Goal: Communication & Community: Answer question/provide support

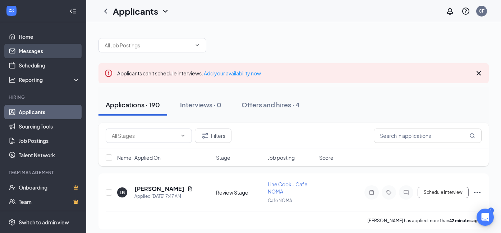
click at [36, 50] on link "Messages" at bounding box center [49, 51] width 61 height 14
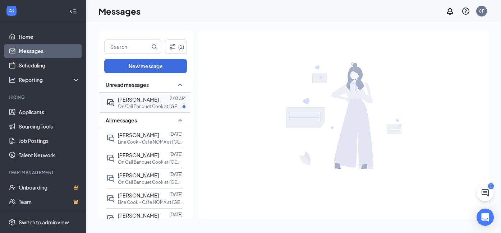
click at [137, 104] on p "On Call Banquet Cook at [GEOGRAPHIC_DATA]" at bounding box center [150, 107] width 65 height 6
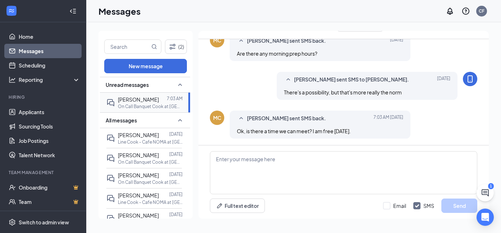
scroll to position [361, 0]
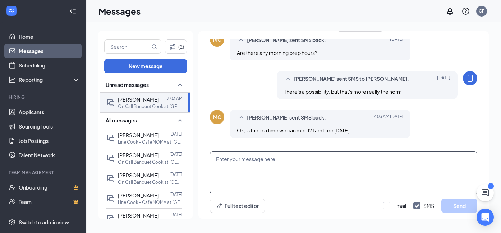
click at [289, 159] on textarea at bounding box center [343, 172] width 267 height 43
click at [297, 162] on textarea at bounding box center [343, 172] width 267 height 43
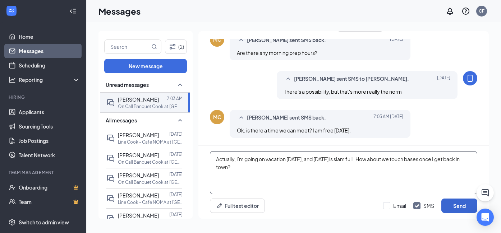
type textarea "Actually, I'm going on vacation [DATE], and [DATE] is slam full. How about we t…"
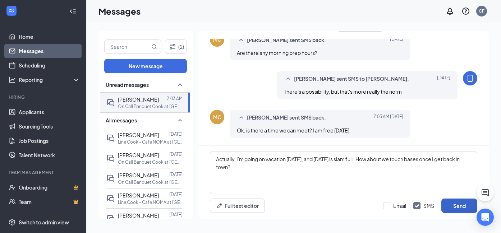
click at [460, 205] on button "Send" at bounding box center [459, 206] width 36 height 14
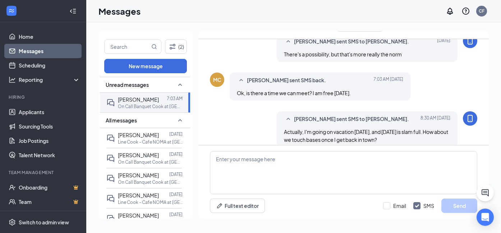
scroll to position [407, 0]
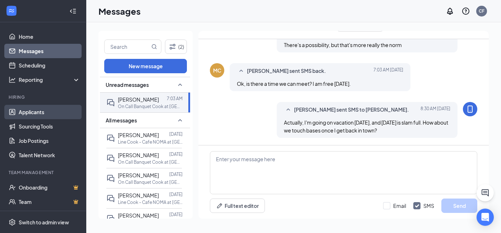
click at [41, 113] on link "Applicants" at bounding box center [49, 112] width 61 height 14
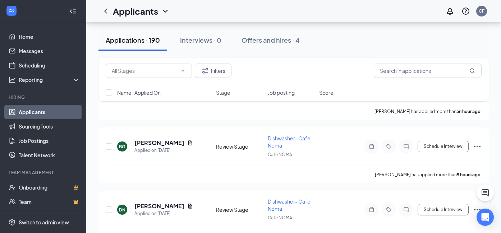
scroll to position [171, 0]
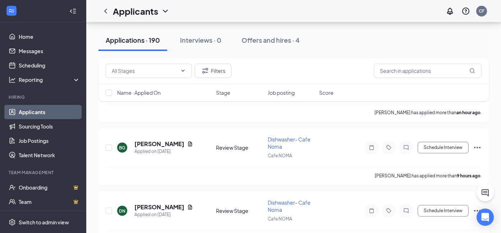
click at [152, 45] on button "Applications · 190" at bounding box center [132, 40] width 69 height 22
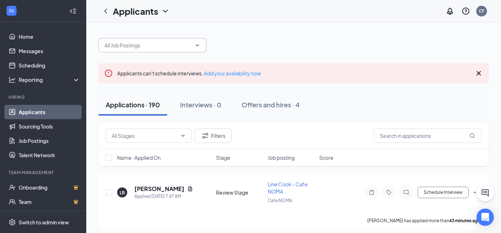
click at [126, 47] on input "text" at bounding box center [148, 45] width 87 height 8
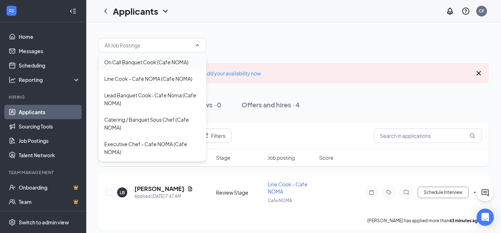
click at [149, 61] on div "On Call Banquet Cook (Cafe NOMA)" at bounding box center [146, 62] width 84 height 8
type input "On Call Banquet Cook (Cafe NOMA)"
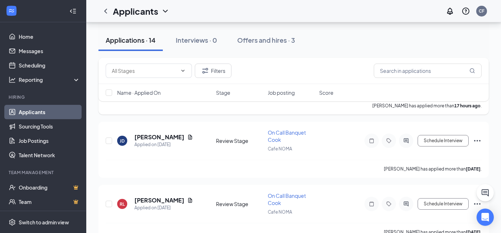
scroll to position [128, 0]
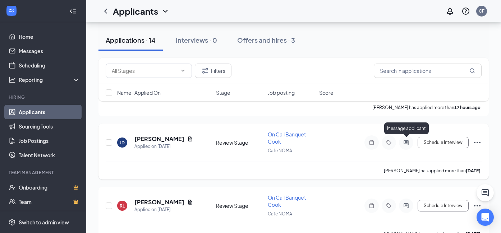
click at [408, 140] on icon "ActiveChat" at bounding box center [406, 143] width 9 height 6
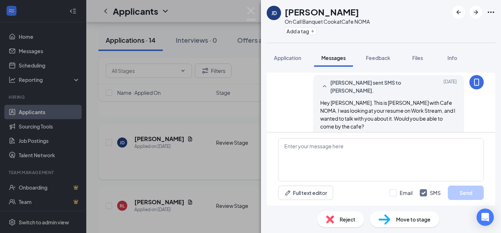
scroll to position [24, 0]
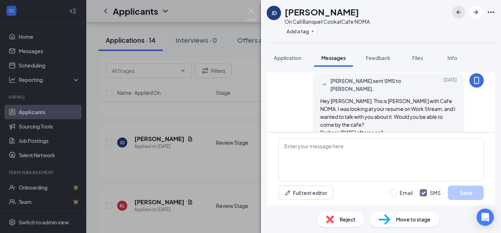
click at [458, 12] on icon "ArrowLeftNew" at bounding box center [459, 12] width 4 height 4
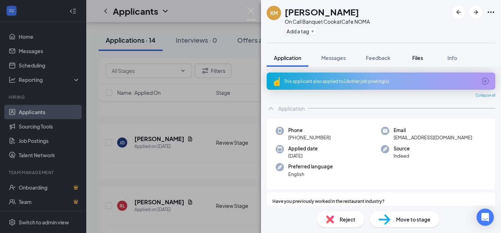
click at [421, 57] on span "Files" at bounding box center [417, 58] width 11 height 6
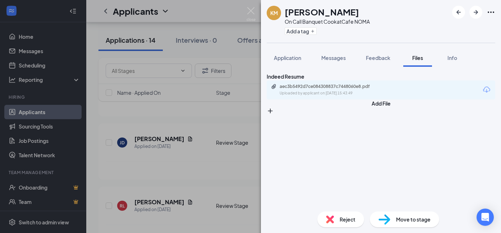
click at [361, 100] on div "aec3b5492d7ce084308837c7448060e8.pdf Uploaded by applicant on [DATE] 15:43:49" at bounding box center [381, 90] width 229 height 19
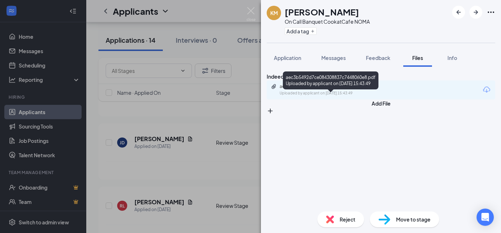
click at [359, 90] on div "aec3b5492d7ce084308837c7448060e8.pdf" at bounding box center [330, 87] width 101 height 6
click at [452, 59] on span "Info" at bounding box center [453, 58] width 10 height 6
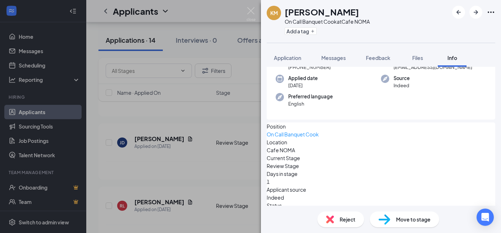
scroll to position [78, 0]
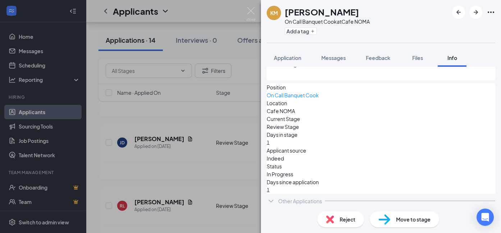
click at [308, 198] on div "Other Applications" at bounding box center [300, 201] width 44 height 7
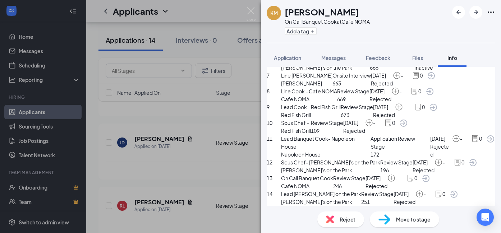
scroll to position [448, 0]
click at [455, 8] on icon "ArrowLeftNew" at bounding box center [458, 12] width 9 height 9
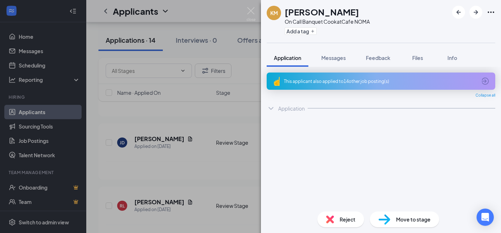
click at [336, 224] on div "KM [PERSON_NAME] On Call Banquet Cook at Cafe NOMA Add a tag Application Messag…" at bounding box center [381, 116] width 240 height 233
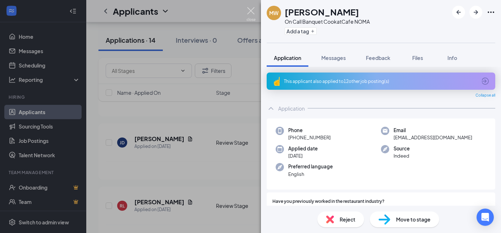
click at [250, 10] on img at bounding box center [251, 14] width 9 height 14
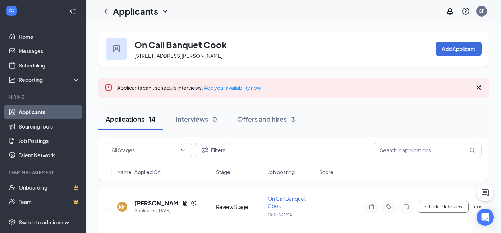
click at [154, 11] on h1 "Applicants" at bounding box center [135, 11] width 45 height 12
click at [168, 12] on icon "ChevronDown" at bounding box center [165, 11] width 9 height 9
click at [163, 13] on icon "ChevronDown" at bounding box center [165, 11] width 9 height 9
click at [147, 29] on link "Applicants" at bounding box center [141, 27] width 48 height 7
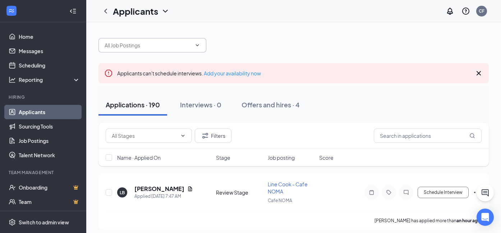
click at [155, 46] on input "text" at bounding box center [148, 45] width 87 height 8
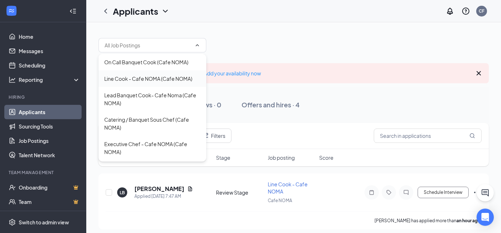
click at [148, 75] on div "Line Cook - Cafe NOMA (Cafe NOMA)" at bounding box center [148, 79] width 88 height 8
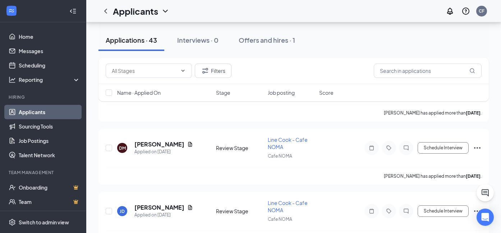
scroll to position [1068, 0]
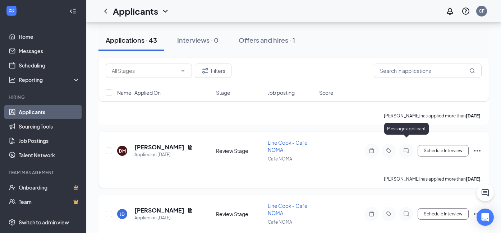
click at [407, 148] on icon "ChatInactive" at bounding box center [406, 151] width 9 height 6
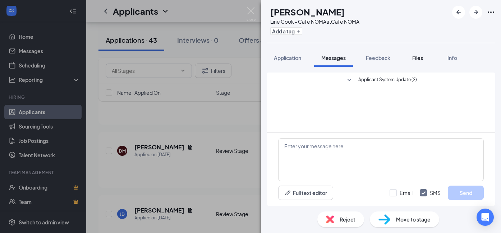
click at [415, 58] on span "Files" at bounding box center [417, 58] width 11 height 6
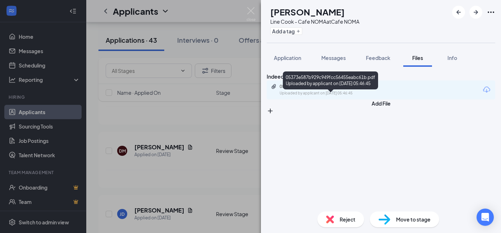
click at [348, 90] on div "05373e587b929c949fcc56455eabc61b.pdf" at bounding box center [330, 87] width 101 height 6
click at [336, 220] on div "Reject" at bounding box center [340, 220] width 47 height 16
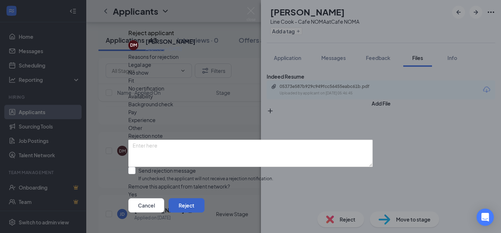
click at [205, 202] on button "Reject" at bounding box center [187, 205] width 36 height 14
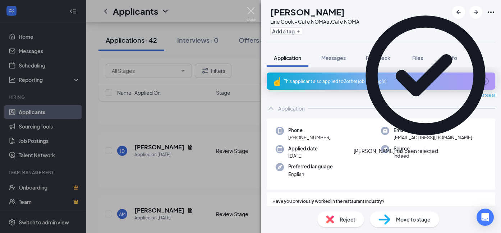
click at [249, 11] on img at bounding box center [251, 14] width 9 height 14
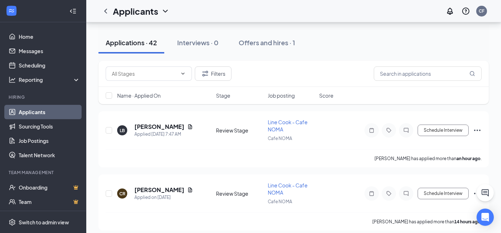
scroll to position [77, 0]
click at [187, 126] on icon "Document" at bounding box center [190, 127] width 6 height 6
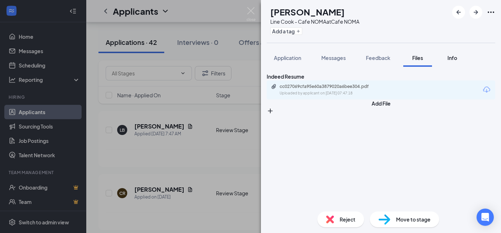
click at [457, 58] on span "Info" at bounding box center [453, 58] width 10 height 6
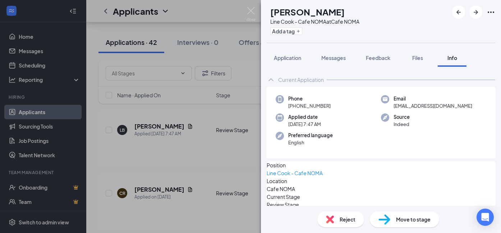
scroll to position [78, 0]
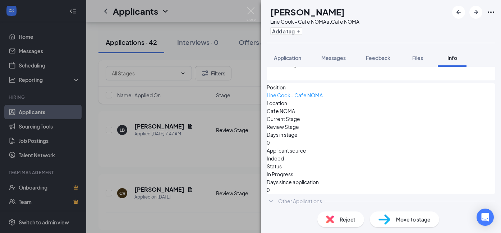
click at [306, 199] on div "Other Applications" at bounding box center [300, 201] width 44 height 7
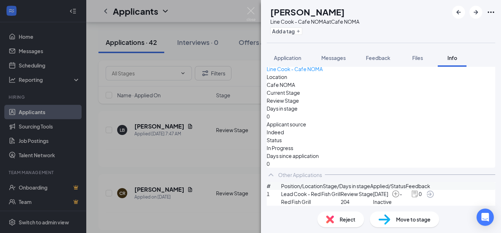
scroll to position [129, 0]
click at [424, 57] on div "Files" at bounding box center [418, 57] width 14 height 7
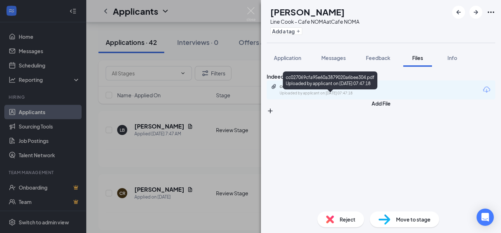
click at [334, 90] on div "cc027069cfa95e60a3879020a6bee304.pdf" at bounding box center [330, 87] width 101 height 6
click at [344, 60] on span "Messages" at bounding box center [333, 58] width 24 height 6
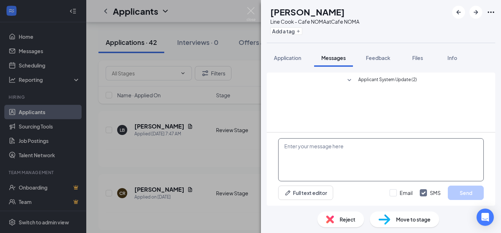
click at [309, 160] on textarea at bounding box center [381, 159] width 206 height 43
paste textarea "Hey. This is [PERSON_NAME] with Cafe NOMA. I saw your application on Work Strea…"
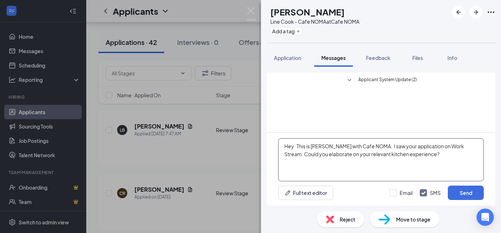
click at [426, 147] on textarea "Hey. This is [PERSON_NAME] with Cafe NOMA. I saw your application on Work Strea…" at bounding box center [381, 159] width 206 height 43
click at [294, 147] on textarea "Hey. This is [PERSON_NAME] with Cafe NOMA. I saw your applications on Work Stre…" at bounding box center [381, 159] width 206 height 43
type textarea "Hey [PERSON_NAME]. This is [PERSON_NAME] with Cafe NOMA. I saw your application…"
click at [462, 194] on button "Send" at bounding box center [466, 193] width 36 height 14
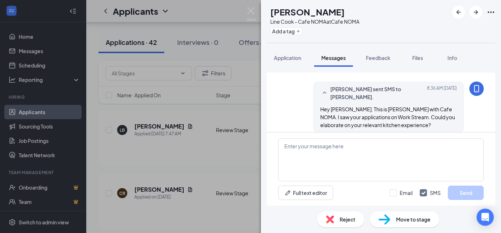
scroll to position [16, 0]
click at [477, 15] on icon "ArrowRight" at bounding box center [476, 12] width 9 height 9
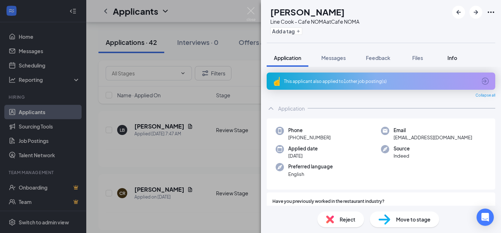
click at [451, 57] on span "Info" at bounding box center [453, 58] width 10 height 6
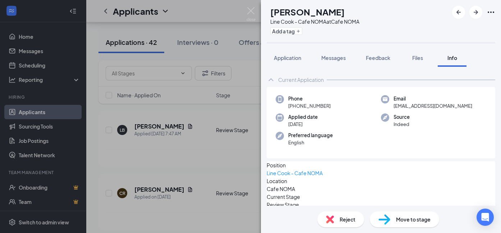
scroll to position [78, 0]
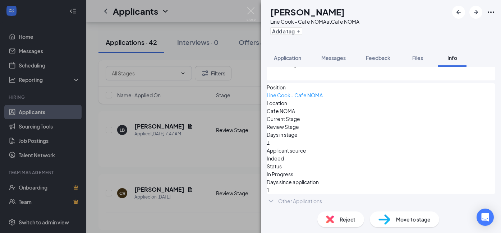
click at [307, 198] on div "Other Applications" at bounding box center [300, 201] width 44 height 7
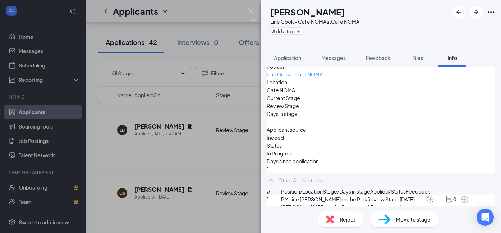
scroll to position [129, 0]
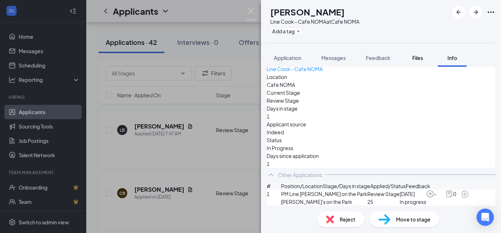
click at [418, 58] on span "Files" at bounding box center [417, 58] width 11 height 6
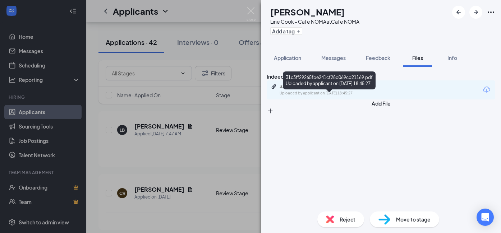
click at [345, 90] on div "31c3ff29265fbe241cf28d069cd21169.pdf" at bounding box center [330, 87] width 101 height 6
click at [335, 58] on span "Messages" at bounding box center [333, 58] width 24 height 6
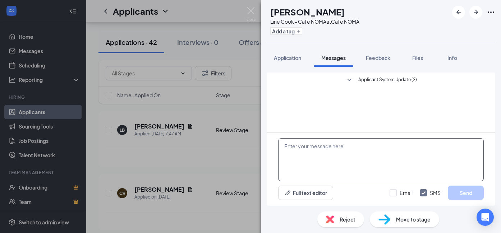
click at [312, 171] on textarea at bounding box center [381, 159] width 206 height 43
paste textarea "Hey. This is [PERSON_NAME] with Cafe NOMA. I saw your application on Work Strea…"
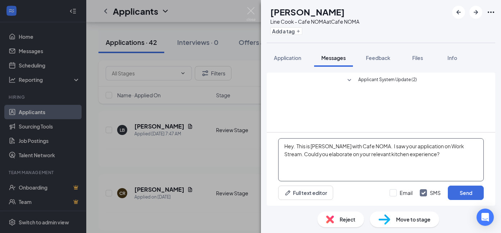
click at [293, 146] on textarea "Hey. This is [PERSON_NAME] with Cafe NOMA. I saw your application on Work Strea…" at bounding box center [381, 159] width 206 height 43
type textarea "Hey [PERSON_NAME]. This is [PERSON_NAME] with Cafe NOMA. I saw your application…"
click at [467, 194] on button "Send" at bounding box center [466, 193] width 36 height 14
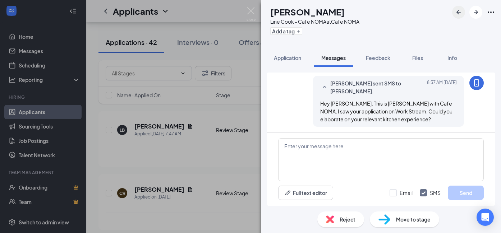
scroll to position [23, 0]
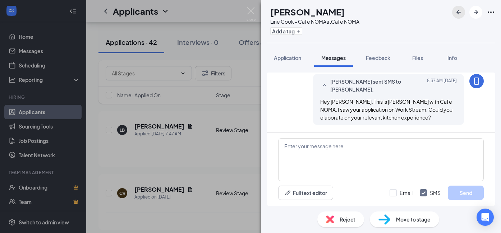
click at [458, 13] on icon "ArrowLeftNew" at bounding box center [459, 12] width 4 height 4
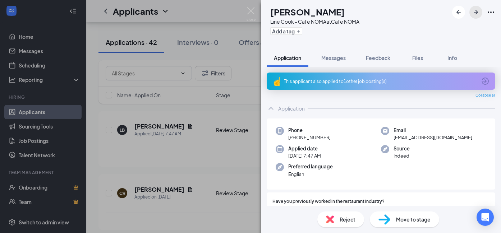
click at [476, 13] on icon "ArrowRight" at bounding box center [476, 12] width 9 height 9
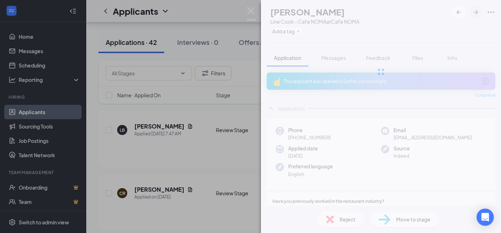
click at [476, 13] on div at bounding box center [381, 72] width 240 height 144
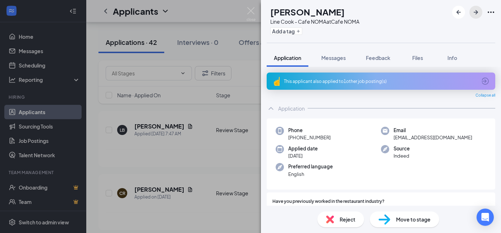
click at [476, 13] on icon "ArrowRight" at bounding box center [476, 12] width 9 height 9
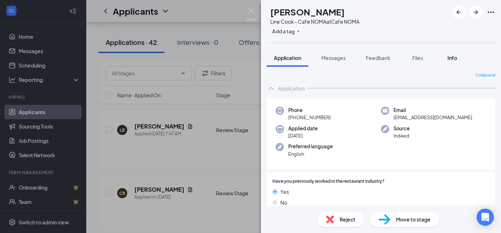
click at [450, 60] on span "Info" at bounding box center [453, 58] width 10 height 6
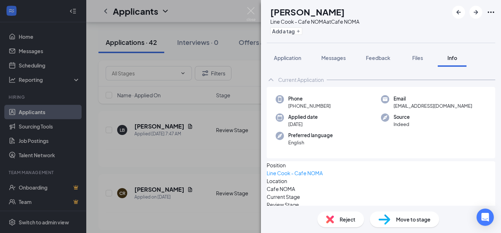
scroll to position [64, 0]
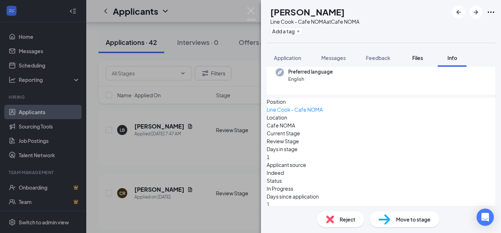
click at [417, 57] on span "Files" at bounding box center [417, 58] width 11 height 6
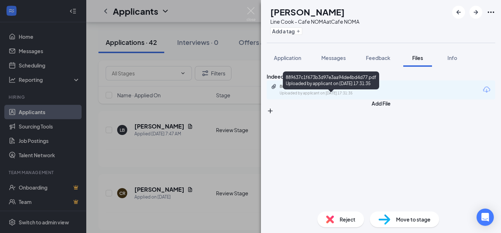
click at [371, 96] on div "Uploaded by applicant on [DATE] 17:31:35" at bounding box center [334, 94] width 108 height 6
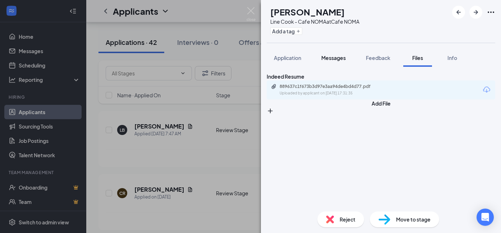
click at [339, 58] on span "Messages" at bounding box center [333, 58] width 24 height 6
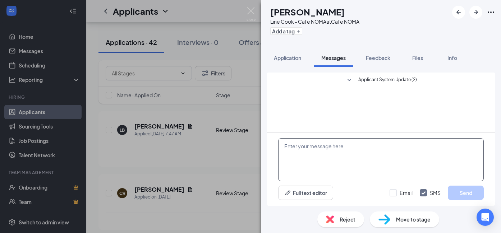
click at [329, 148] on textarea at bounding box center [381, 159] width 206 height 43
paste textarea "Hey. This is [PERSON_NAME] with Cafe NOMA. I was looking at your application, a…"
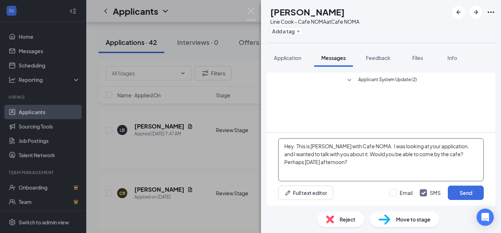
click at [450, 147] on textarea "Hey. This is [PERSON_NAME] with Cafe NOMA. I was looking at your application, a…" at bounding box center [381, 159] width 206 height 43
click at [293, 147] on textarea "Hey. This is [PERSON_NAME] with Cafe NOMA. I was looking at your application fo…" at bounding box center [381, 159] width 206 height 43
type textarea "Hey [PERSON_NAME]. This is [PERSON_NAME] with Cafe NOMA. I was looking at your …"
click at [463, 193] on button "Send" at bounding box center [466, 193] width 36 height 14
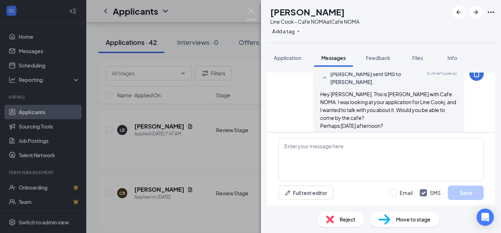
scroll to position [31, 0]
click at [477, 14] on icon "ArrowRight" at bounding box center [476, 12] width 9 height 9
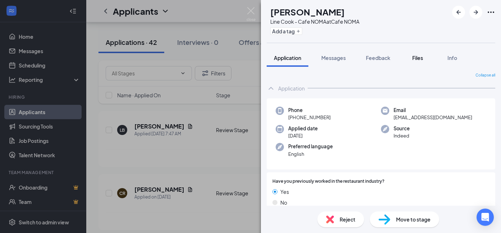
click at [420, 58] on span "Files" at bounding box center [417, 58] width 11 height 6
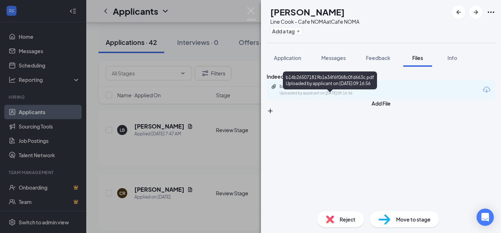
click at [382, 96] on div "Uploaded by applicant on [DATE] 09:16:56" at bounding box center [334, 94] width 108 height 6
click at [331, 58] on span "Messages" at bounding box center [333, 58] width 24 height 6
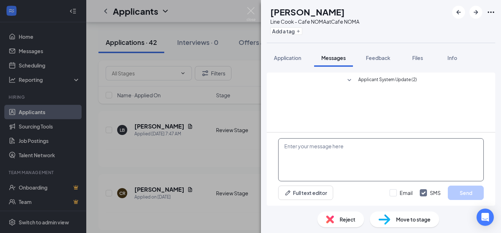
click at [320, 148] on textarea at bounding box center [381, 159] width 206 height 43
type textarea "H"
paste textarea "Hey. This is [PERSON_NAME] with Cafe NOMA. I was looking at your application fo…"
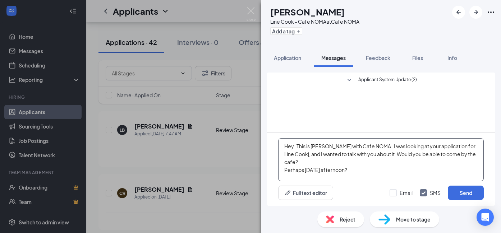
click at [293, 148] on textarea "Hey. This is [PERSON_NAME] with Cafe NOMA. I was looking at your application fo…" at bounding box center [381, 159] width 206 height 43
drag, startPoint x: 398, startPoint y: 155, endPoint x: 392, endPoint y: 180, distance: 25.6
click at [392, 180] on textarea "Hey [PERSON_NAME]. This is [PERSON_NAME] with Cafe NOMA. I was looking at your …" at bounding box center [381, 159] width 206 height 43
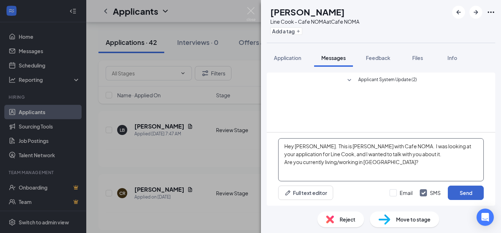
type textarea "Hey [PERSON_NAME]. This is [PERSON_NAME] with Cafe NOMA. I was looking at your …"
click at [464, 196] on button "Send" at bounding box center [466, 193] width 36 height 14
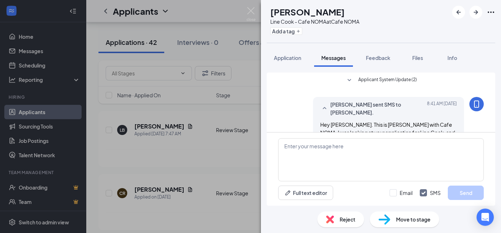
scroll to position [24, 0]
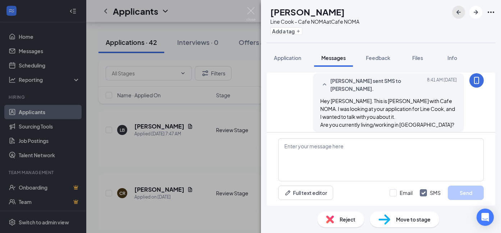
click at [458, 11] on icon "ArrowLeftNew" at bounding box center [458, 12] width 9 height 9
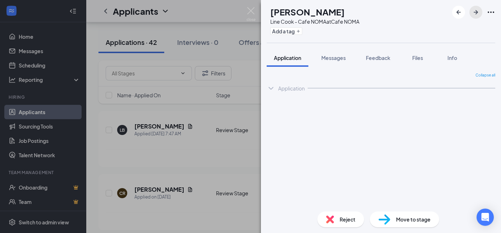
click at [480, 12] on icon "ArrowRight" at bounding box center [476, 12] width 9 height 9
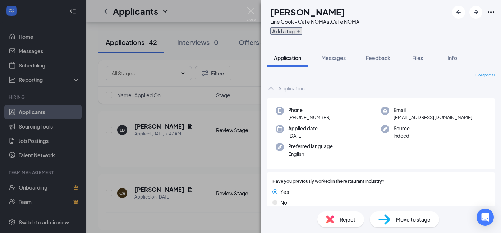
click at [301, 31] on icon "Plus" at bounding box center [298, 31] width 4 height 4
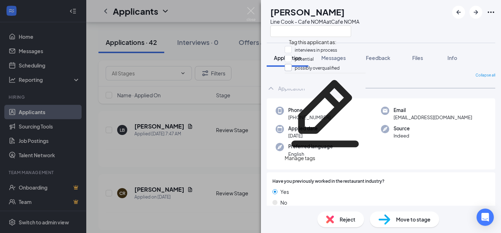
click at [292, 72] on input "possibly overqualified" at bounding box center [312, 68] width 55 height 8
checkbox input "true"
click at [292, 63] on input "potential" at bounding box center [299, 59] width 29 height 8
checkbox input "true"
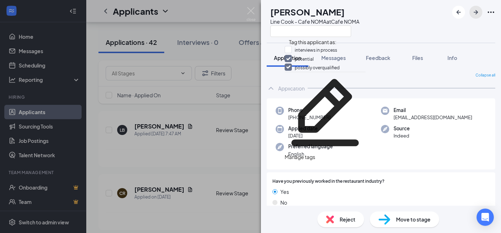
click at [476, 13] on icon "ArrowRight" at bounding box center [476, 12] width 4 height 4
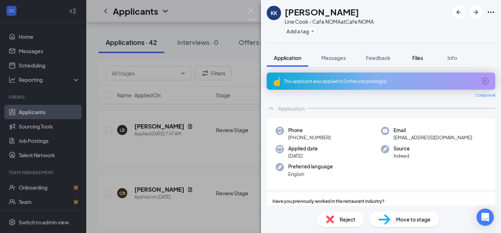
click at [417, 56] on span "Files" at bounding box center [417, 58] width 11 height 6
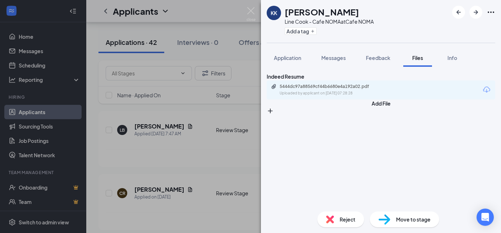
click at [341, 100] on div "5444dc97a88569cf44b6680e4a192a02.pdf Uploaded by applicant on [DATE] 07:28:28" at bounding box center [381, 90] width 229 height 19
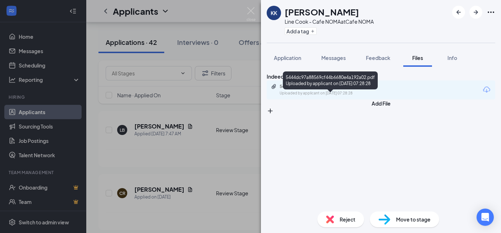
click at [345, 96] on div "Uploaded by applicant on [DATE] 07:28:28" at bounding box center [334, 94] width 108 height 6
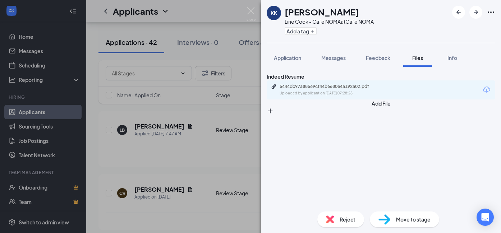
click at [341, 224] on div "Reject" at bounding box center [340, 220] width 47 height 16
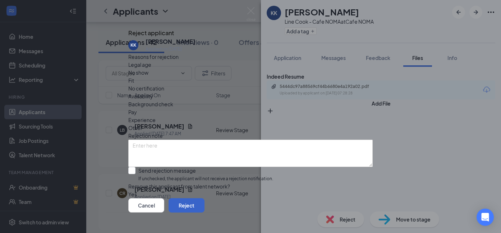
click at [205, 198] on button "Reject" at bounding box center [187, 205] width 36 height 14
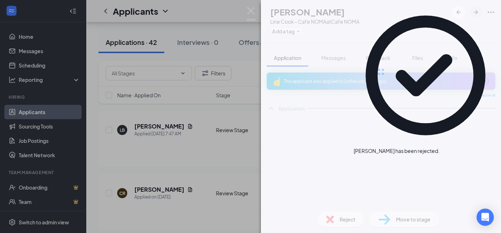
click at [479, 12] on body "Home Messages Scheduling Reporting Hiring Applicants Sourcing Tools Job Posting…" at bounding box center [250, 39] width 501 height 233
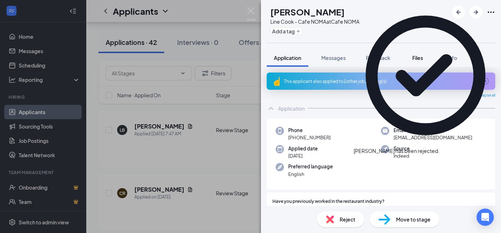
click at [420, 59] on span "Files" at bounding box center [417, 58] width 11 height 6
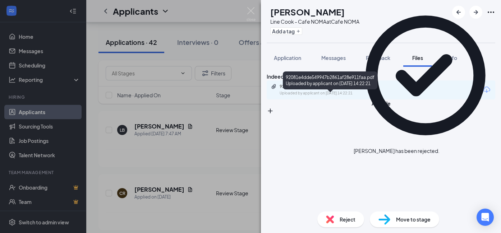
click at [345, 96] on div "Uploaded by applicant on [DATE] 14:22:21" at bounding box center [334, 94] width 108 height 6
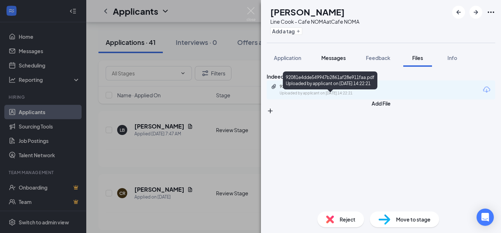
click at [340, 54] on button "Messages" at bounding box center [333, 58] width 39 height 18
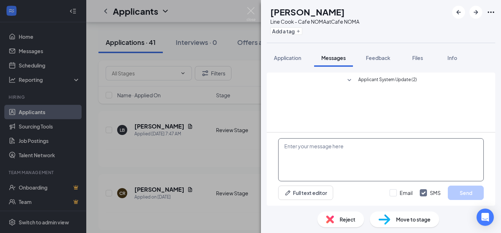
click at [314, 153] on textarea at bounding box center [381, 159] width 206 height 43
paste textarea "Hey. This is [PERSON_NAME] with Cafe NOMA. I was looking at your application, a…"
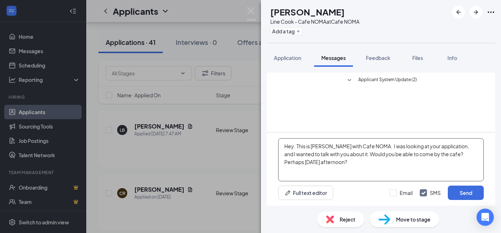
click at [294, 146] on textarea "Hey. This is [PERSON_NAME] with Cafe NOMA. I was looking at your application, a…" at bounding box center [381, 159] width 206 height 43
click at [466, 147] on textarea "Hey [PERSON_NAME]. This is [PERSON_NAME] with Cafe NOMA. I was looking at your …" at bounding box center [381, 159] width 206 height 43
type textarea "Hey [PERSON_NAME]. This is [PERSON_NAME] with Cafe NOMA. I was looking at your …"
click at [467, 193] on button "Send" at bounding box center [466, 193] width 36 height 14
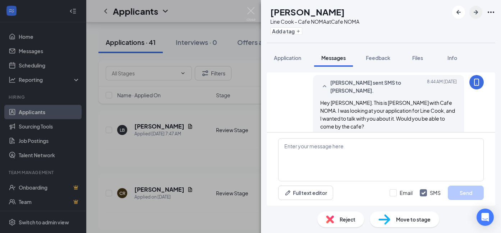
scroll to position [24, 0]
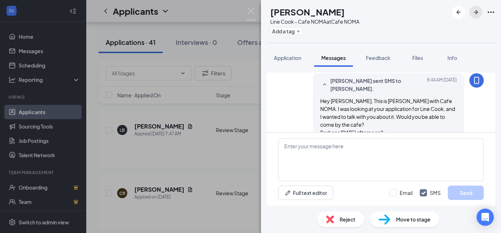
click at [478, 12] on icon "ArrowRight" at bounding box center [476, 12] width 9 height 9
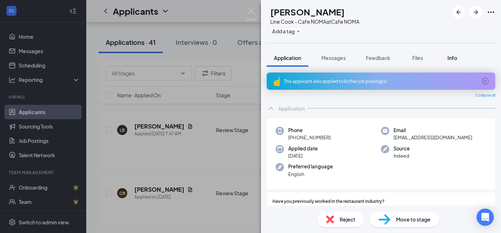
click at [456, 58] on span "Info" at bounding box center [453, 58] width 10 height 6
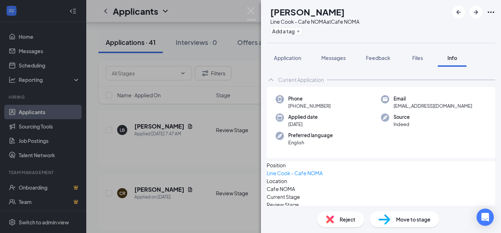
scroll to position [78, 0]
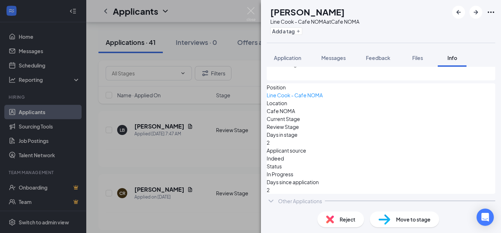
click at [308, 202] on div "Other Applications" at bounding box center [300, 201] width 44 height 7
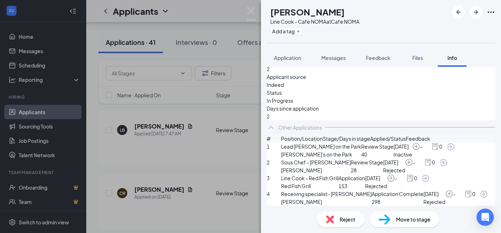
scroll to position [207, 0]
click at [419, 58] on span "Files" at bounding box center [417, 58] width 11 height 6
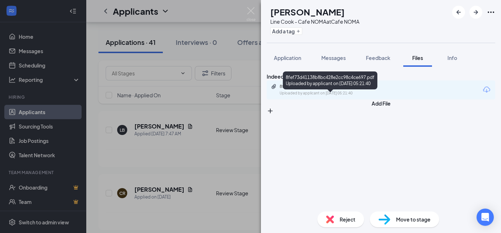
click at [370, 90] on div "8fef73d41138b8bc428e2cc98c4ce697.pdf" at bounding box center [330, 87] width 101 height 6
click at [333, 58] on span "Messages" at bounding box center [333, 58] width 24 height 6
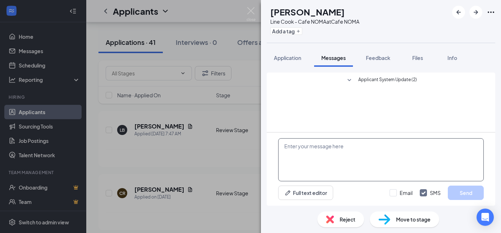
click at [306, 151] on textarea at bounding box center [381, 159] width 206 height 43
paste textarea "Hey. This is [PERSON_NAME] with Cafe NOMA. I was looking at your application, a…"
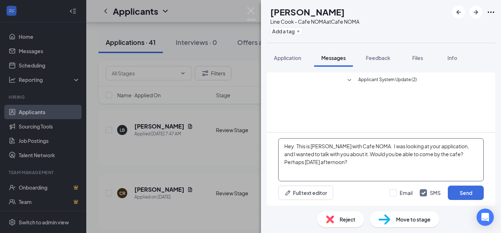
click at [294, 148] on textarea "Hey. This is [PERSON_NAME] with Cafe NOMA. I was looking at your application, a…" at bounding box center [381, 159] width 206 height 43
click at [472, 147] on textarea "Hey [PERSON_NAME]. This is [PERSON_NAME] with Cafe NOMA. I was looking at your …" at bounding box center [381, 159] width 206 height 43
type textarea "Hey [PERSON_NAME]. This is [PERSON_NAME] with Cafe NOMA. I was looking at your …"
click at [469, 196] on button "Send" at bounding box center [466, 193] width 36 height 14
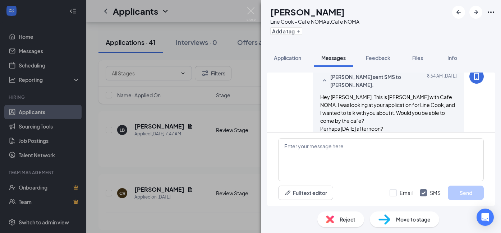
scroll to position [32, 0]
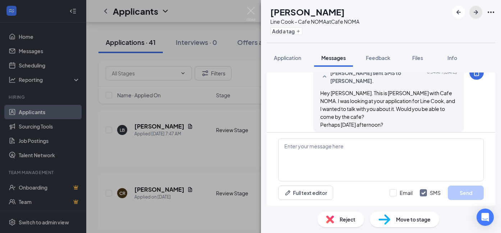
click at [478, 13] on icon "ArrowRight" at bounding box center [476, 12] width 9 height 9
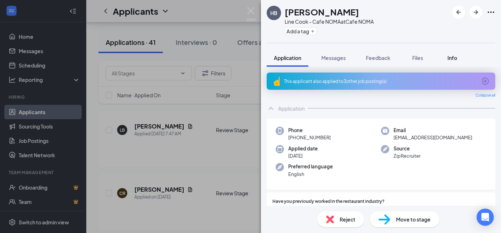
click at [454, 56] on span "Info" at bounding box center [453, 58] width 10 height 6
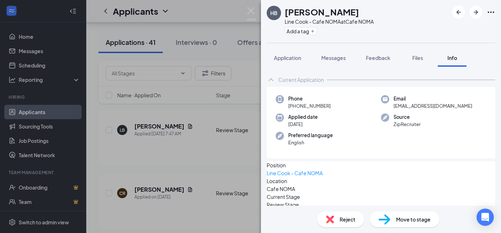
scroll to position [78, 0]
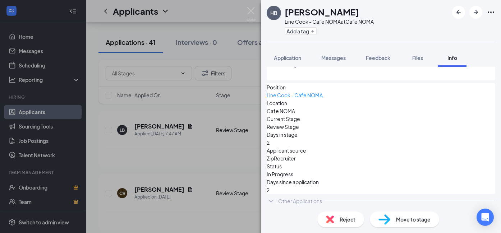
click at [314, 198] on div "Other Applications" at bounding box center [300, 201] width 44 height 7
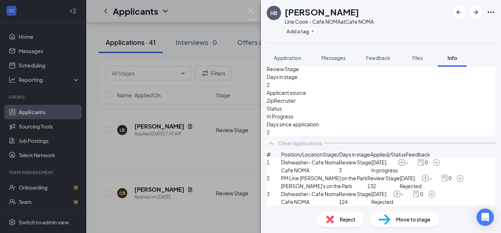
scroll to position [182, 0]
click at [349, 220] on span "Reject" at bounding box center [348, 220] width 16 height 8
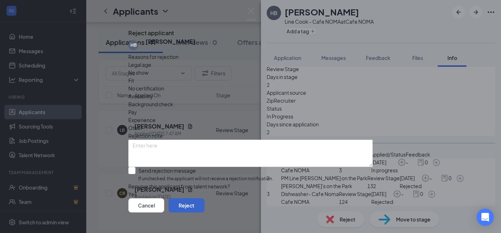
click at [205, 198] on button "Reject" at bounding box center [187, 205] width 36 height 14
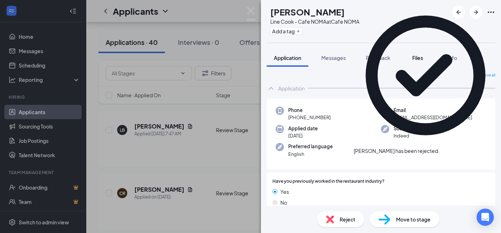
click at [421, 59] on span "Files" at bounding box center [417, 58] width 11 height 6
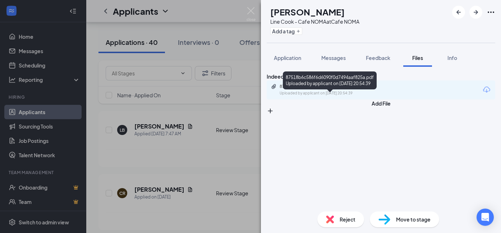
click at [345, 96] on div "Uploaded by applicant on [DATE] 20:54:39" at bounding box center [334, 94] width 108 height 6
click at [334, 222] on img at bounding box center [330, 220] width 8 height 8
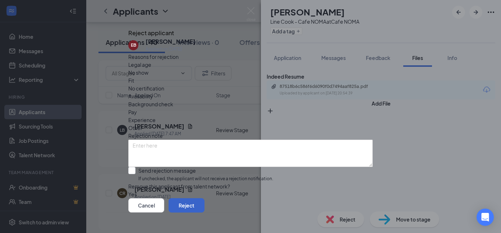
click at [205, 201] on button "Reject" at bounding box center [187, 205] width 36 height 14
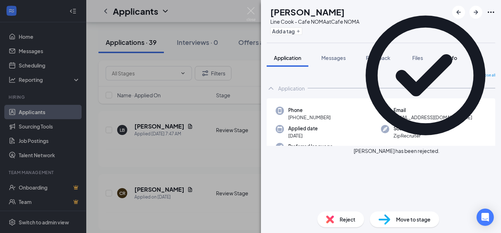
click at [453, 57] on span "Info" at bounding box center [453, 58] width 10 height 6
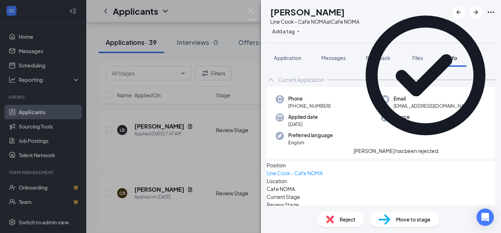
scroll to position [64, 0]
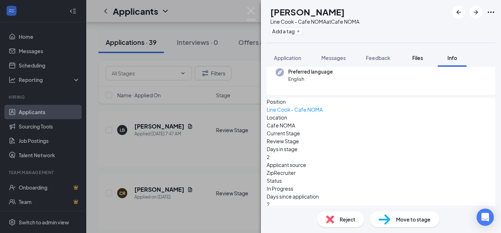
click at [420, 57] on span "Files" at bounding box center [417, 58] width 11 height 6
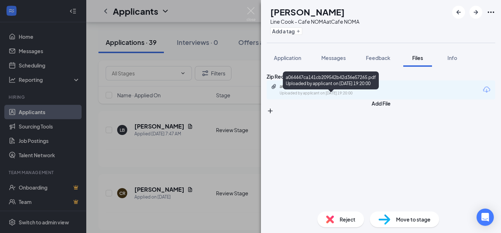
click at [357, 96] on div "Uploaded by applicant on [DATE] 19:20:00" at bounding box center [334, 94] width 108 height 6
click at [334, 61] on div "Messages" at bounding box center [333, 57] width 24 height 7
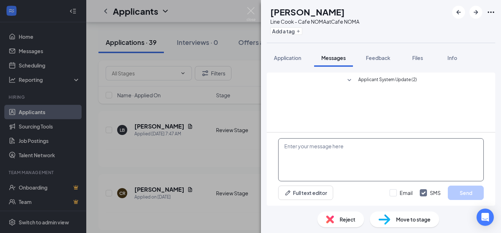
click at [308, 155] on textarea at bounding box center [381, 159] width 206 height 43
paste textarea "Hey. This is [PERSON_NAME] with Cafe NOMA. I was looking at your application. C…"
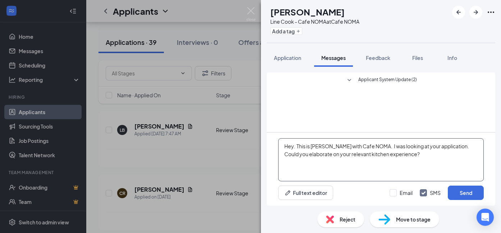
click at [293, 147] on textarea "Hey. This is [PERSON_NAME] with Cafe NOMA. I was looking at your application. C…" at bounding box center [381, 159] width 206 height 43
click at [472, 148] on textarea "Hey [PERSON_NAME]. This is [PERSON_NAME] with Cafe NOMA. I was looking at your …" at bounding box center [381, 159] width 206 height 43
type textarea "Hey [PERSON_NAME]. This is [PERSON_NAME] with Cafe NOMA. I was looking at your …"
click at [469, 194] on button "Send" at bounding box center [466, 193] width 36 height 14
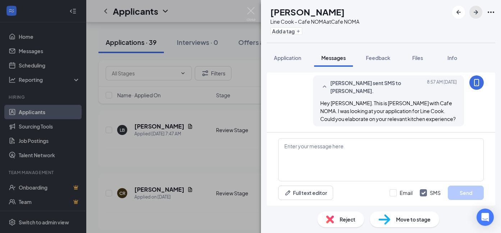
scroll to position [23, 0]
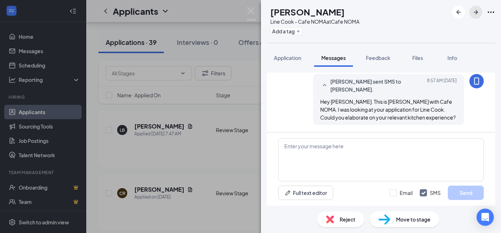
click at [476, 12] on icon "ArrowRight" at bounding box center [476, 12] width 9 height 9
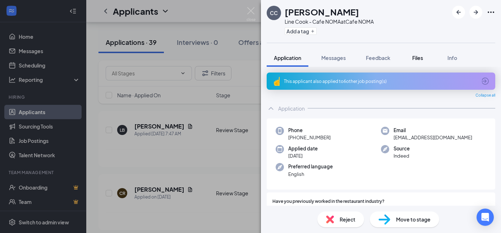
click at [418, 59] on span "Files" at bounding box center [417, 58] width 11 height 6
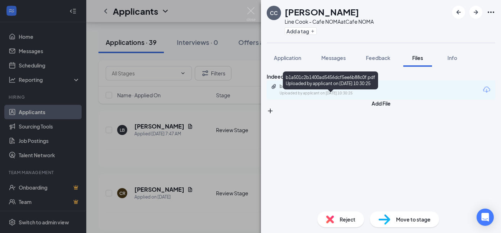
click at [363, 96] on div "Uploaded by applicant on [DATE] 10:30:25" at bounding box center [334, 94] width 108 height 6
click at [473, 14] on icon "ArrowRight" at bounding box center [476, 12] width 9 height 9
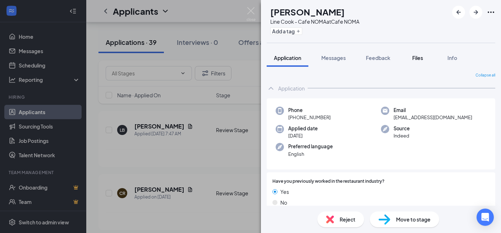
click at [420, 59] on span "Files" at bounding box center [417, 58] width 11 height 6
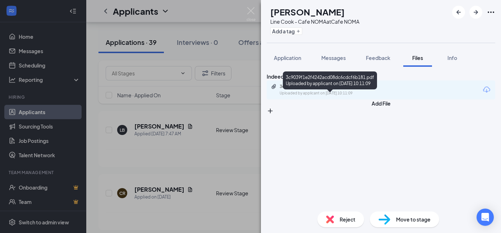
click at [376, 96] on div "Uploaded by applicant on [DATE] 10:11:09" at bounding box center [334, 94] width 108 height 6
click at [329, 58] on span "Messages" at bounding box center [333, 58] width 24 height 6
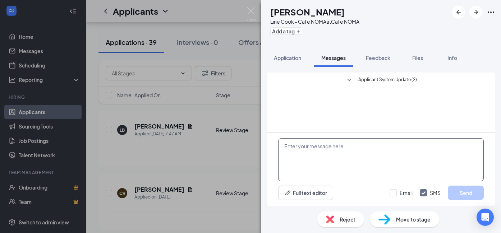
click at [308, 153] on textarea at bounding box center [381, 159] width 206 height 43
paste textarea "Hey. This is [PERSON_NAME] with Cafe NOMA. I was looking at your application. C…"
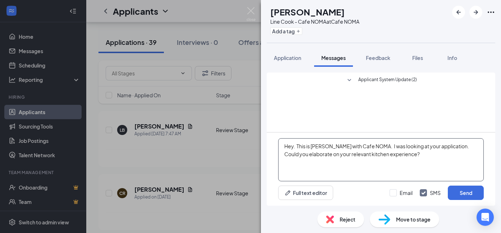
click at [294, 146] on textarea "Hey. This is [PERSON_NAME] with Cafe NOMA. I was looking at your application. C…" at bounding box center [381, 159] width 206 height 43
click at [464, 147] on textarea "Hey [PERSON_NAME]. This is [PERSON_NAME] with Cafe NOMA. I was looking at your …" at bounding box center [381, 159] width 206 height 43
click at [455, 157] on textarea "Hey [PERSON_NAME]. This is [PERSON_NAME] with Cafe NOMA. I was looking at your …" at bounding box center [381, 159] width 206 height 43
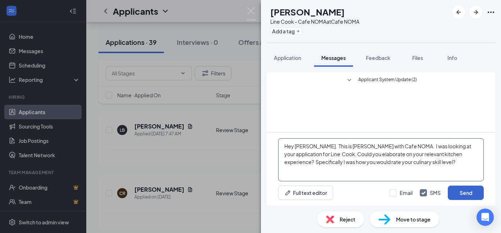
type textarea "Hey [PERSON_NAME]. This is [PERSON_NAME] with Cafe NOMA. I was looking at your …"
click at [459, 191] on button "Send" at bounding box center [466, 193] width 36 height 14
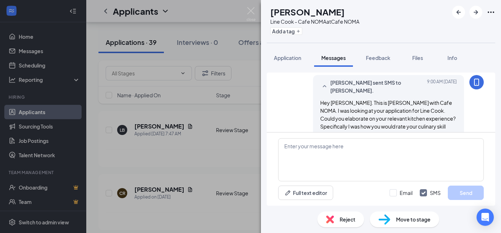
scroll to position [24, 0]
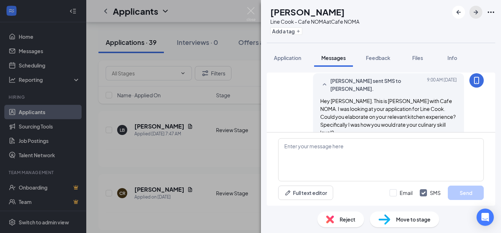
click at [477, 10] on icon "ArrowRight" at bounding box center [476, 12] width 9 height 9
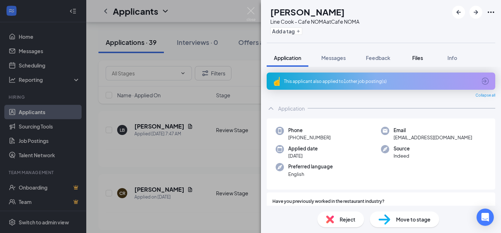
click at [420, 60] on span "Files" at bounding box center [417, 58] width 11 height 6
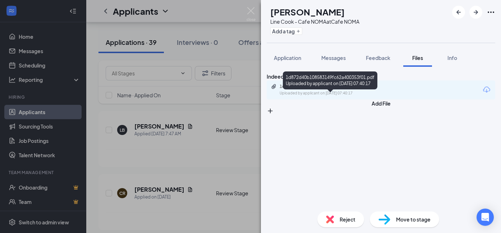
click at [381, 96] on div "1d872d40b108583149fc62a400353f01.pdf Uploaded by applicant on [DATE] 07:40:17" at bounding box center [329, 90] width 116 height 13
click at [302, 33] on button "Add a tag" at bounding box center [286, 31] width 32 height 8
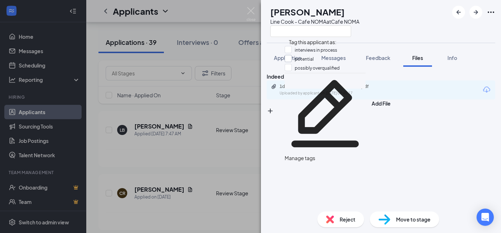
click at [294, 62] on input "potential" at bounding box center [299, 59] width 29 height 8
checkbox input "true"
click at [401, 28] on div "EL [PERSON_NAME] [PERSON_NAME] Cook - Cafe NOMA at [GEOGRAPHIC_DATA]" at bounding box center [381, 21] width 240 height 43
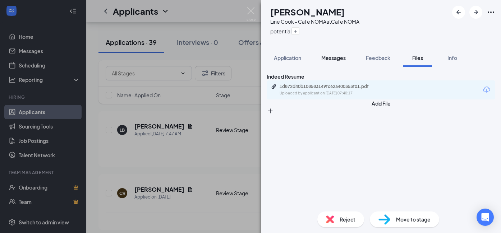
click at [341, 56] on span "Messages" at bounding box center [333, 58] width 24 height 6
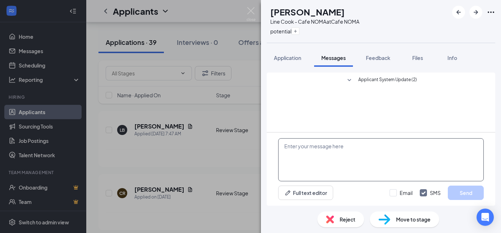
click at [315, 149] on textarea at bounding box center [381, 159] width 206 height 43
paste textarea "Hey. This is [PERSON_NAME] with Cafe NOMA. I was looking at your application. C…"
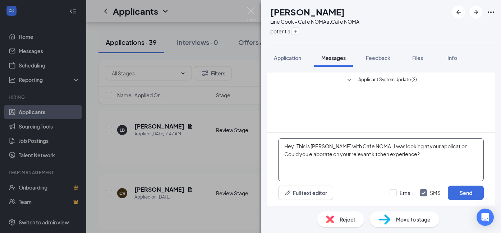
click at [293, 146] on textarea "Hey. This is [PERSON_NAME] with Cafe NOMA. I was looking at your application. C…" at bounding box center [381, 159] width 206 height 43
click at [461, 147] on textarea "Hey [PERSON_NAME]. This is [PERSON_NAME] with Cafe NOMA. I was looking at your …" at bounding box center [381, 159] width 206 height 43
click at [413, 161] on textarea "Hey [PERSON_NAME]. This is [PERSON_NAME] with Cafe NOMA. I was looking at your …" at bounding box center [381, 159] width 206 height 43
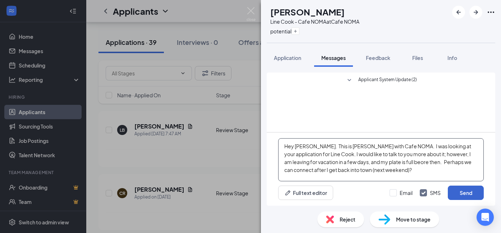
type textarea "Hey [PERSON_NAME]. This is [PERSON_NAME] with Cafe NOMA. I was looking at your …"
click at [462, 191] on button "Send" at bounding box center [466, 193] width 36 height 14
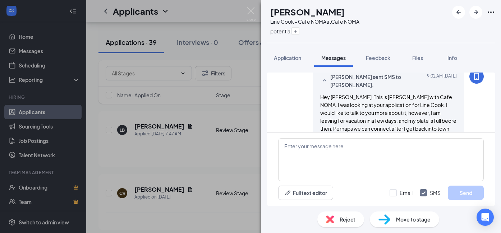
scroll to position [32, 0]
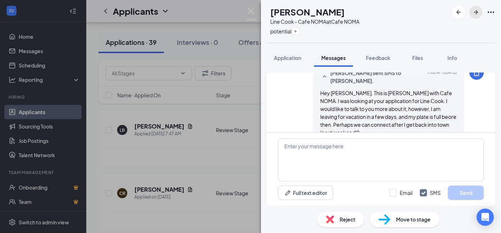
click at [477, 13] on icon "ArrowRight" at bounding box center [476, 12] width 4 height 4
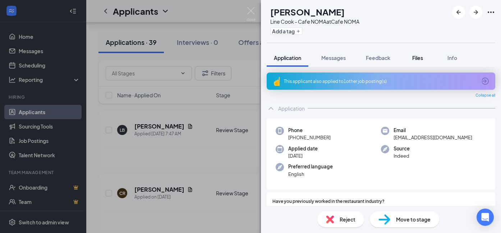
click at [420, 58] on span "Files" at bounding box center [417, 58] width 11 height 6
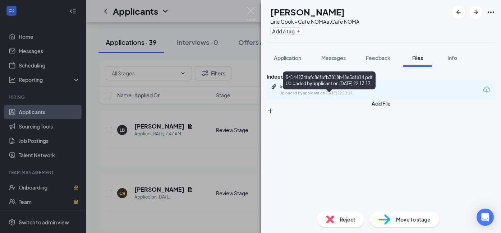
click at [343, 96] on div "Uploaded by applicant on [DATE] 22:13:17" at bounding box center [334, 94] width 108 height 6
click at [329, 55] on span "Messages" at bounding box center [333, 58] width 24 height 6
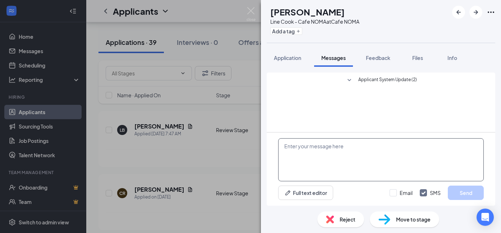
click at [306, 151] on textarea at bounding box center [381, 159] width 206 height 43
paste textarea "Hey. This is [PERSON_NAME] with Cafe NOMA. I was looking at your application. C…"
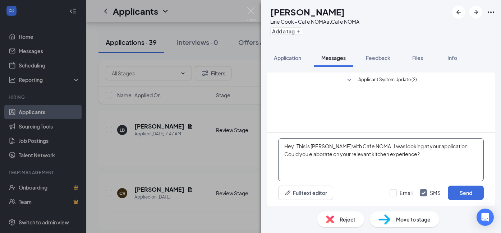
click at [294, 147] on textarea "Hey. This is [PERSON_NAME] with Cafe NOMA. I was looking at your application. C…" at bounding box center [381, 159] width 206 height 43
drag, startPoint x: 453, startPoint y: 147, endPoint x: 443, endPoint y: 163, distance: 18.4
click at [443, 163] on textarea "Hey. This is [PERSON_NAME] with Cafe NOMA. I was looking at your application. C…" at bounding box center [381, 159] width 206 height 43
click at [294, 147] on textarea "Hey. This is [PERSON_NAME] with Cafe NOMA. I was looking at your application fo…" at bounding box center [381, 159] width 206 height 43
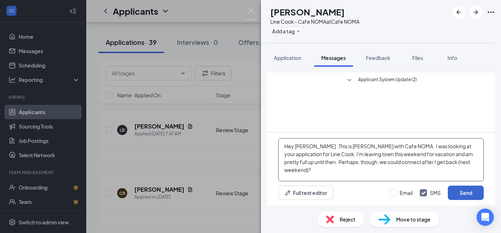
type textarea "Hey [PERSON_NAME]. This is [PERSON_NAME] with Cafe NOMA. I was looking at your …"
click at [464, 196] on button "Send" at bounding box center [466, 193] width 36 height 14
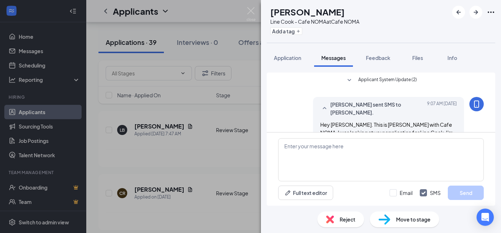
scroll to position [32, 0]
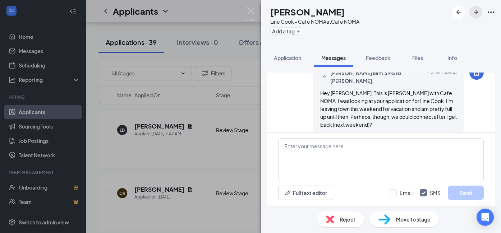
click at [478, 13] on icon "ArrowRight" at bounding box center [476, 12] width 9 height 9
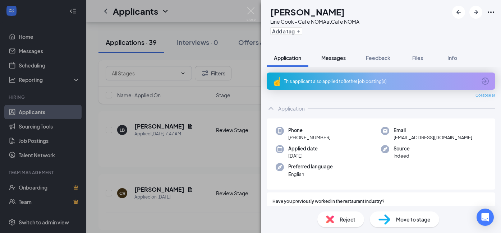
click at [331, 60] on span "Messages" at bounding box center [333, 58] width 24 height 6
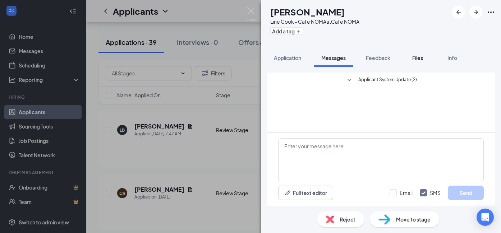
click at [417, 59] on span "Files" at bounding box center [417, 58] width 11 height 6
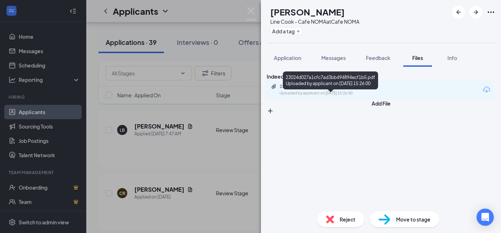
click at [374, 90] on div "23024d027a1cfc7ad3bb494894ecf1b5.pdf" at bounding box center [330, 87] width 101 height 6
click at [333, 222] on img at bounding box center [330, 220] width 8 height 8
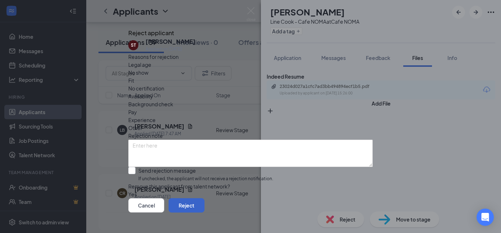
click at [205, 198] on button "Reject" at bounding box center [187, 205] width 36 height 14
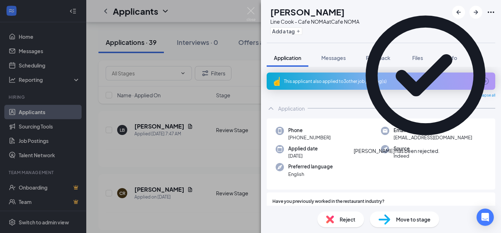
click at [440, 147] on icon "Cross" at bounding box center [440, 147] width 0 height 0
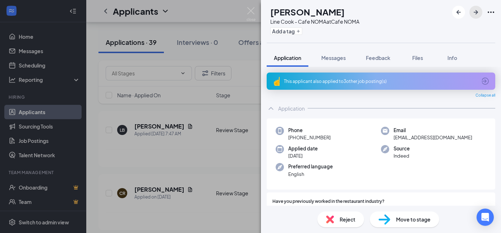
click at [477, 13] on icon "ArrowRight" at bounding box center [476, 12] width 4 height 4
click at [418, 56] on span "Files" at bounding box center [417, 58] width 11 height 6
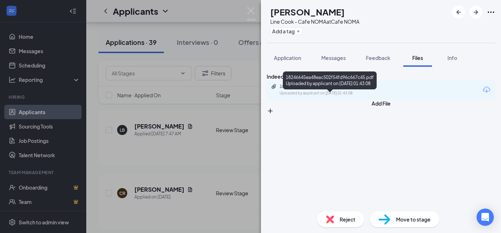
click at [372, 96] on div "Uploaded by applicant on [DATE] 01:43:08" at bounding box center [334, 94] width 108 height 6
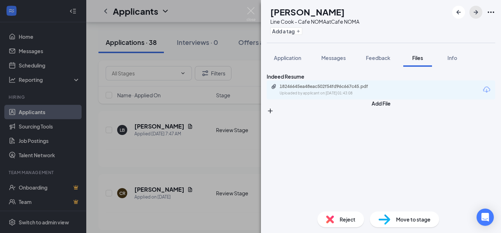
click at [474, 17] on button "button" at bounding box center [475, 12] width 13 height 13
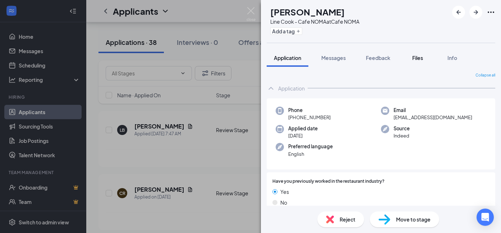
click at [422, 57] on span "Files" at bounding box center [417, 58] width 11 height 6
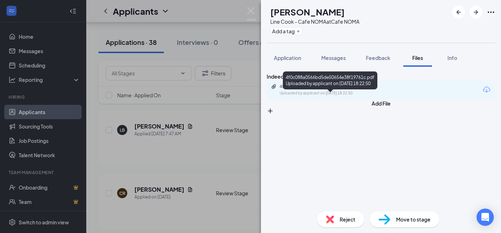
click at [379, 96] on div "Uploaded by applicant on [DATE] 18:22:50" at bounding box center [334, 94] width 108 height 6
click at [346, 216] on span "Reject" at bounding box center [348, 220] width 16 height 8
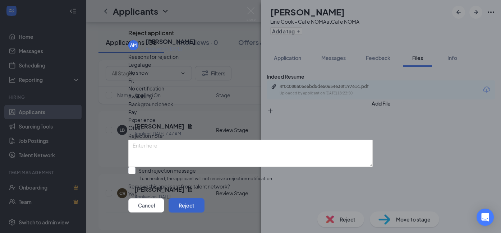
click at [205, 200] on button "Reject" at bounding box center [187, 205] width 36 height 14
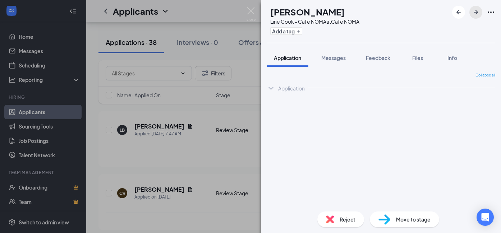
click at [477, 12] on icon "ArrowRight" at bounding box center [476, 12] width 4 height 4
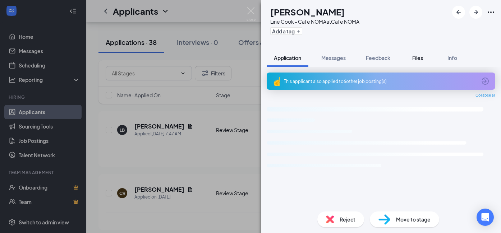
click at [419, 58] on span "Files" at bounding box center [417, 58] width 11 height 6
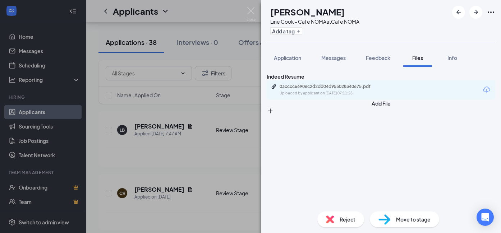
click at [335, 100] on div "Indeed Resume 03cccc6690ec2d2dd04d955028340675.pdf Uploaded by applicant on [DA…" at bounding box center [381, 86] width 229 height 27
click at [341, 90] on div "03cccc6690ec2d2dd04d955028340675.pdf" at bounding box center [330, 87] width 101 height 6
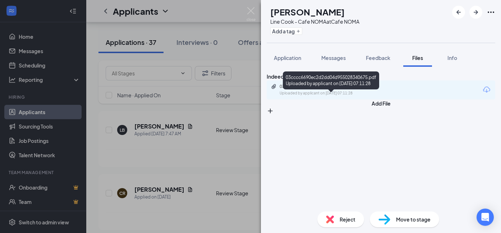
click at [340, 220] on span "Reject" at bounding box center [348, 220] width 16 height 8
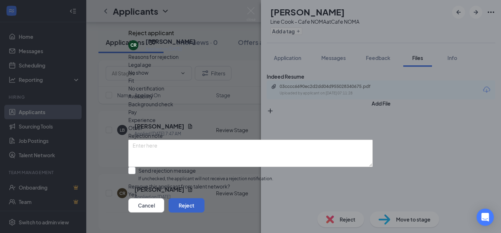
click at [205, 200] on button "Reject" at bounding box center [187, 205] width 36 height 14
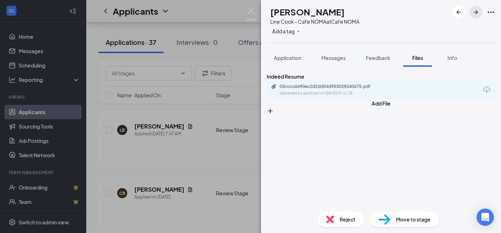
click at [476, 12] on icon "ArrowRight" at bounding box center [476, 12] width 4 height 4
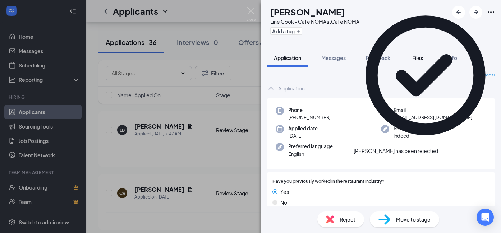
click at [419, 54] on div "Files" at bounding box center [418, 57] width 14 height 7
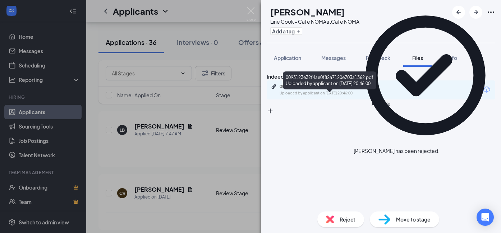
click at [349, 90] on div "0093123e32f4ae0f82a7120e703a1362.pdf" at bounding box center [330, 87] width 101 height 6
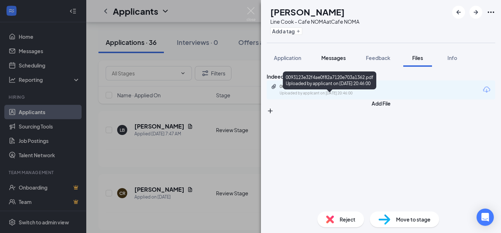
click at [329, 58] on span "Messages" at bounding box center [333, 58] width 24 height 6
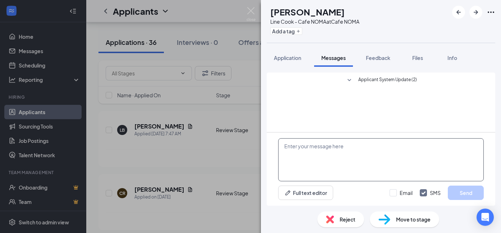
click at [309, 151] on textarea at bounding box center [381, 159] width 206 height 43
paste textarea "Hey. This is [PERSON_NAME] with Cafe NOMA. I was looking at your application fo…"
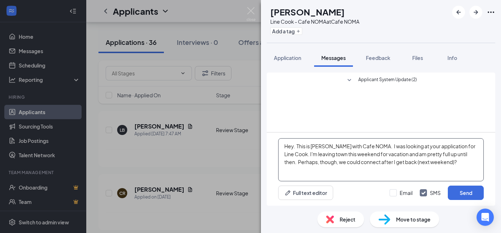
click at [295, 147] on textarea "Hey. This is [PERSON_NAME] with Cafe NOMA. I was looking at your application fo…" at bounding box center [381, 159] width 206 height 43
drag, startPoint x: 310, startPoint y: 153, endPoint x: 469, endPoint y: 169, distance: 159.6
click at [469, 169] on textarea "Hey [PERSON_NAME]. This is [PERSON_NAME] with Cafe NOMA. I was looking at your …" at bounding box center [381, 159] width 206 height 43
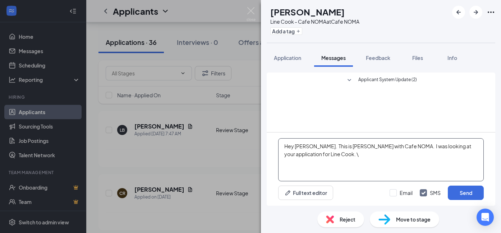
type textarea "Hey [PERSON_NAME]. This is [PERSON_NAME] with Cafe NOMA. I was looking at your …"
click at [335, 157] on textarea "Hey [PERSON_NAME]. This is [PERSON_NAME] with Cafe NOMA. I was looking at your …" at bounding box center [381, 159] width 206 height 43
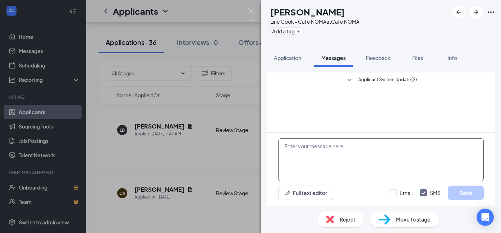
paste textarea "Hey. This is [PERSON_NAME] with Cafe NOMA. I was looking at your application fo…"
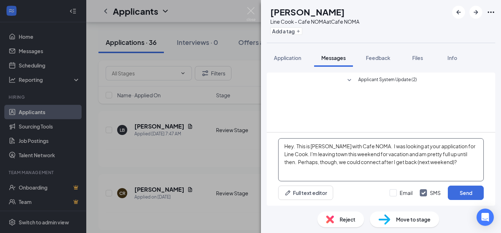
click at [293, 148] on textarea "Hey. This is [PERSON_NAME] with Cafe NOMA. I was looking at your application fo…" at bounding box center [381, 159] width 206 height 43
type textarea "Hey [PERSON_NAME]. This is [PERSON_NAME] with Cafe NOMA. I was looking at your …"
click at [462, 199] on button "Send" at bounding box center [466, 193] width 36 height 14
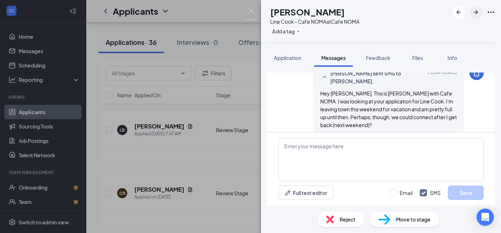
scroll to position [32, 0]
click at [479, 13] on icon "ArrowRight" at bounding box center [476, 12] width 9 height 9
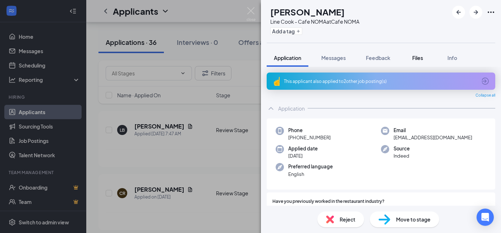
click at [421, 58] on span "Files" at bounding box center [417, 58] width 11 height 6
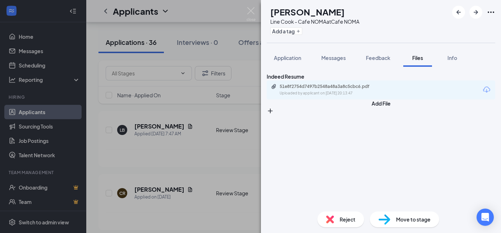
click at [370, 100] on div "51e8f2754d7497b2548a48a3a8c5cbc6.pdf Uploaded by applicant on [DATE] 20:13:47" at bounding box center [381, 90] width 229 height 19
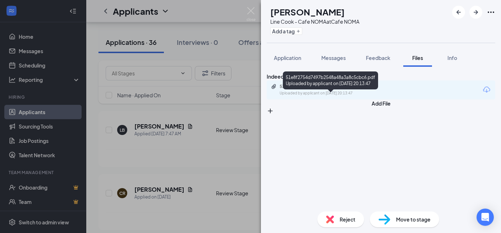
click at [367, 90] on div "51e8f2754d7497b2548a48a3a8c5cbc6.pdf" at bounding box center [330, 87] width 101 height 6
click at [339, 217] on div "Reject" at bounding box center [340, 220] width 47 height 16
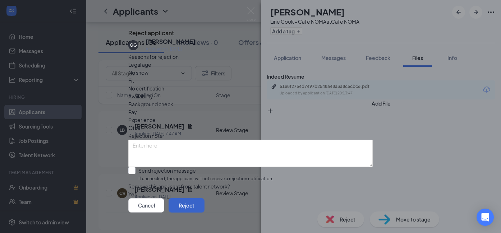
click at [205, 202] on button "Reject" at bounding box center [187, 205] width 36 height 14
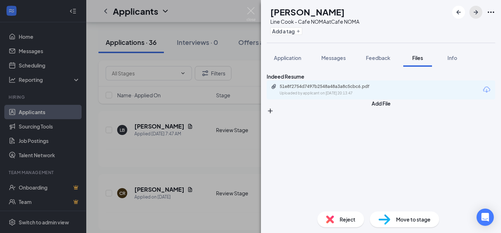
click at [477, 13] on icon "ArrowRight" at bounding box center [476, 12] width 9 height 9
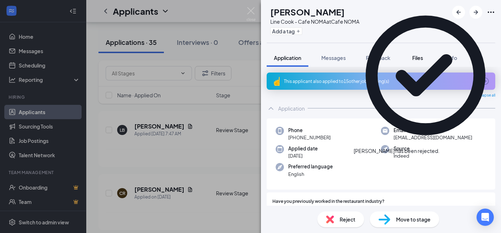
click at [420, 55] on span "Files" at bounding box center [417, 58] width 11 height 6
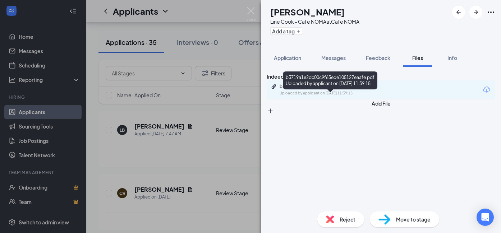
click at [353, 90] on div "b3719a1e2dc00c9f63ede105127eaafe.pdf" at bounding box center [330, 87] width 101 height 6
click at [475, 16] on icon "ArrowRight" at bounding box center [476, 12] width 9 height 9
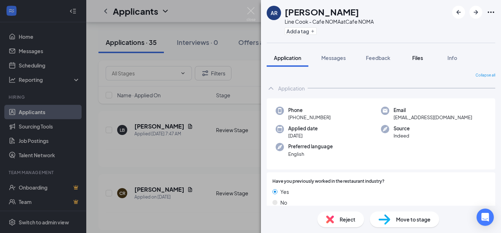
click at [418, 58] on span "Files" at bounding box center [417, 58] width 11 height 6
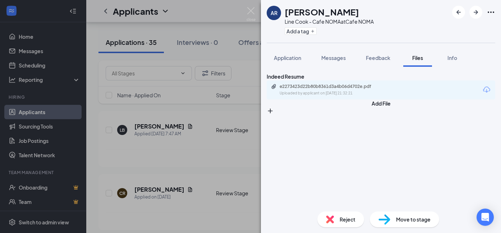
click at [384, 89] on div "Indeed Resume e2273423d22b80b8361d3a4b06d4702e.pdf Uploaded by applicant on [DA…" at bounding box center [381, 86] width 229 height 27
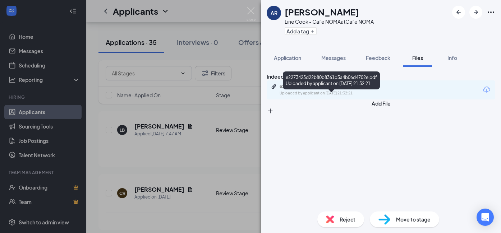
click at [377, 96] on div "Uploaded by applicant on [DATE] 21:32:21" at bounding box center [334, 94] width 108 height 6
click at [332, 60] on span "Messages" at bounding box center [333, 58] width 24 height 6
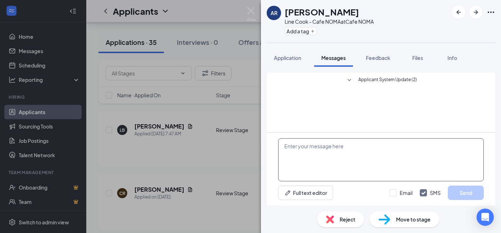
click at [305, 147] on textarea at bounding box center [381, 159] width 206 height 43
paste textarea "Hey. This is [PERSON_NAME] with Cafe NOMA. I was looking at your application fo…"
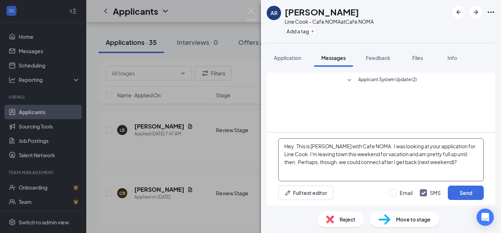
click at [293, 147] on textarea "Hey. This is [PERSON_NAME] with Cafe NOMA. I was looking at your application fo…" at bounding box center [381, 159] width 206 height 43
type textarea "Hey [PERSON_NAME]. This is [PERSON_NAME] with Cafe NOMA. I was looking at your …"
click at [462, 194] on button "Send" at bounding box center [466, 193] width 36 height 14
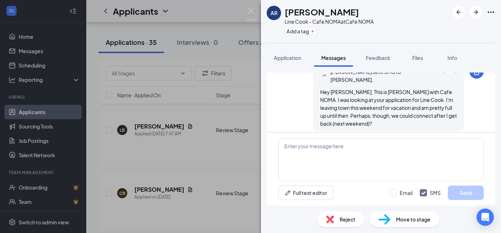
scroll to position [39, 0]
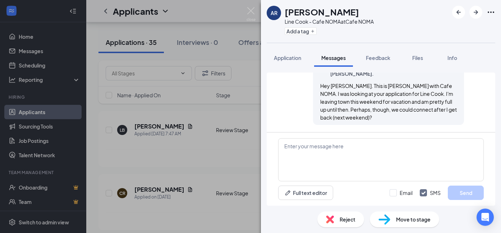
click at [59, 54] on div "AR [PERSON_NAME] Line Cook - Cafe NOMA at Cafe NOMA Add a tag Application Messa…" at bounding box center [250, 116] width 501 height 233
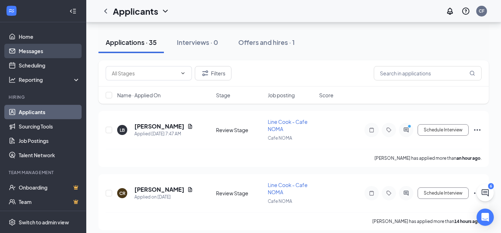
click at [47, 52] on link "Messages" at bounding box center [49, 51] width 61 height 14
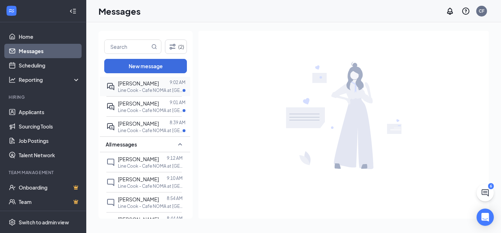
scroll to position [77, 0]
click at [153, 127] on p "Line Cook - Cafe NOMA at [GEOGRAPHIC_DATA]" at bounding box center [150, 130] width 65 height 6
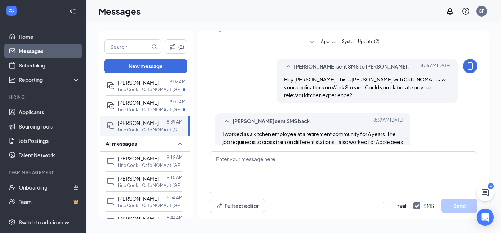
scroll to position [24, 0]
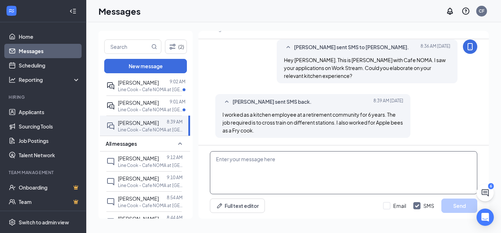
click at [247, 163] on textarea at bounding box center [343, 172] width 267 height 43
paste textarea "Hey. This is [PERSON_NAME] with Cafe NOMA. I was looking at your application fo…"
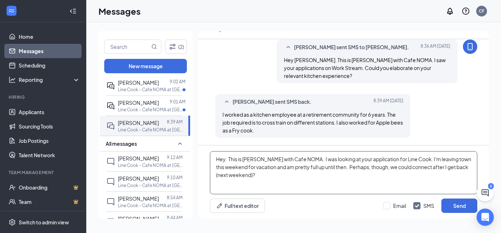
drag, startPoint x: 216, startPoint y: 158, endPoint x: 417, endPoint y: 158, distance: 200.9
click at [417, 158] on textarea "Hey. This is [PERSON_NAME] with Cafe NOMA. I was looking at your application fo…" at bounding box center [343, 172] width 267 height 43
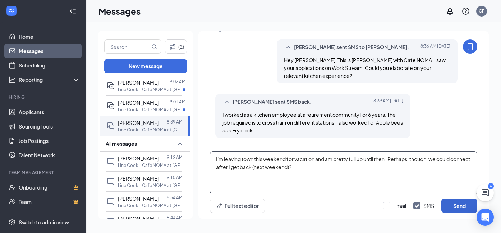
type textarea "I'm leaving town this weekend for vacation and am pretty full up until then. Pe…"
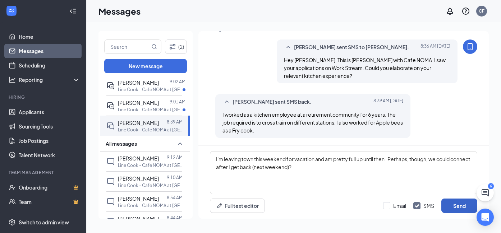
click at [460, 206] on button "Send" at bounding box center [459, 206] width 36 height 14
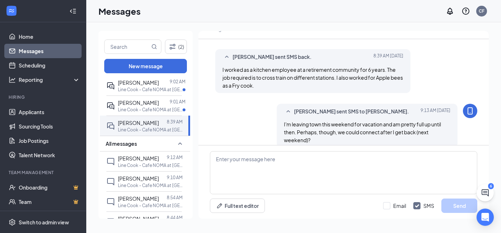
scroll to position [79, 0]
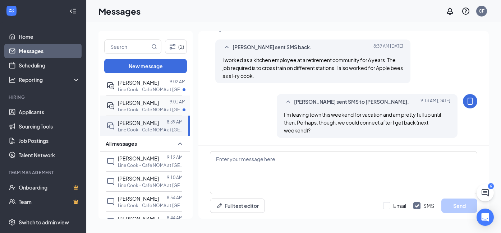
click at [133, 107] on p "Line Cook - Cafe NOMA at [GEOGRAPHIC_DATA]" at bounding box center [150, 110] width 65 height 6
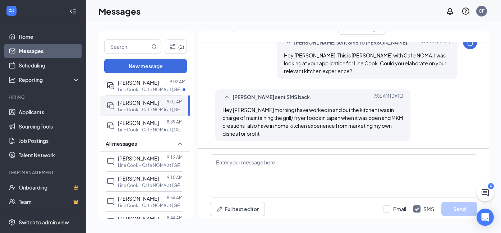
scroll to position [29, 0]
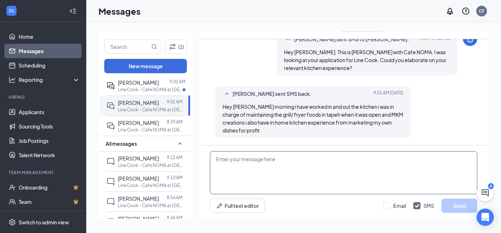
click at [249, 159] on textarea at bounding box center [343, 172] width 267 height 43
paste textarea "Hey. This is [PERSON_NAME] with Cafe NOMA. I was looking at your application fo…"
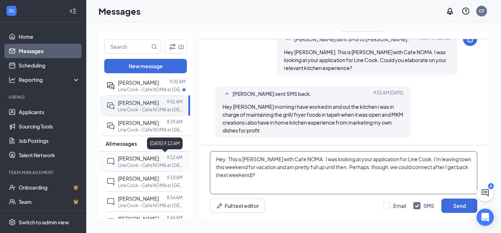
drag, startPoint x: 418, startPoint y: 160, endPoint x: 167, endPoint y: 160, distance: 251.3
click at [167, 160] on div "(2) New message Unread messages [PERSON_NAME] 9:10 AM Line Cook - Cafe NOMA at …" at bounding box center [293, 128] width 390 height 194
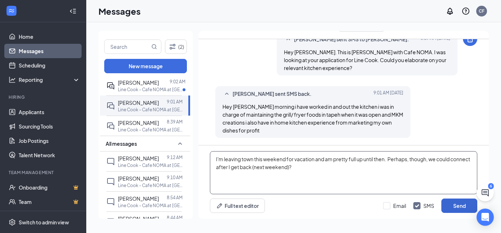
type textarea "I'm leaving town this weekend for vacation and am pretty full up until then. Pe…"
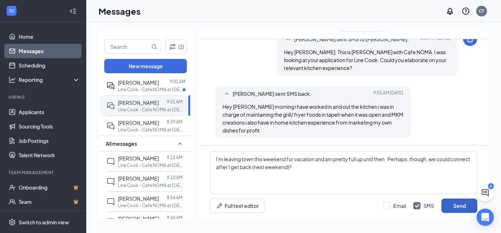
click at [455, 207] on button "Send" at bounding box center [459, 206] width 36 height 14
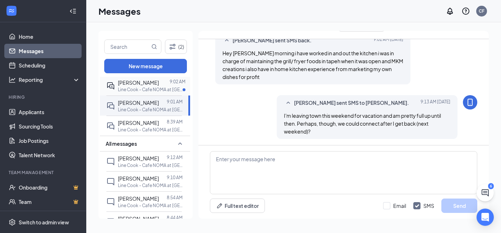
scroll to position [87, 0]
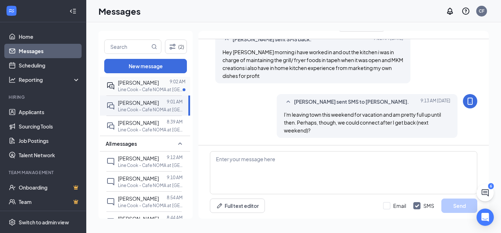
click at [126, 86] on div "[PERSON_NAME]" at bounding box center [138, 83] width 41 height 8
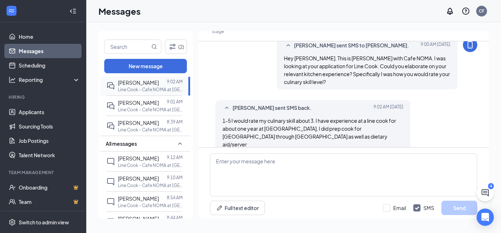
scroll to position [29, 0]
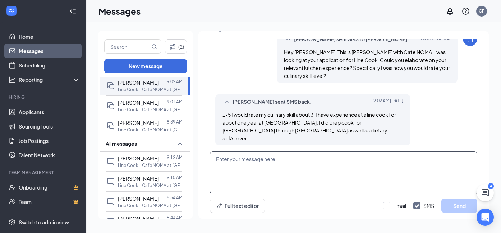
click at [281, 164] on textarea at bounding box center [343, 172] width 267 height 43
paste textarea "Hey. This is [PERSON_NAME] with Cafe NOMA. I was looking at your application fo…"
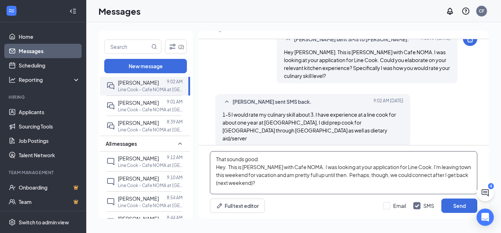
drag, startPoint x: 418, startPoint y: 166, endPoint x: 377, endPoint y: 158, distance: 41.8
click at [377, 158] on textarea "That sounds good. Hey. This is [PERSON_NAME] with Cafe NOMA. I was looking at y…" at bounding box center [343, 172] width 267 height 43
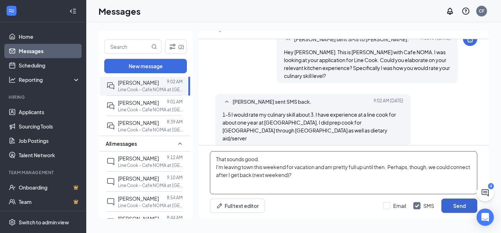
type textarea "That sounds good. I'm leaving town this weekend for vacation and am pretty full…"
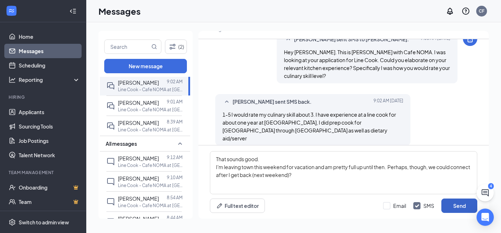
click at [461, 206] on button "Send" at bounding box center [459, 206] width 36 height 14
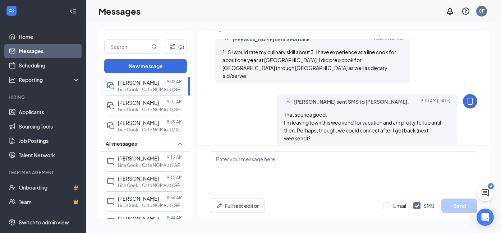
scroll to position [0, 0]
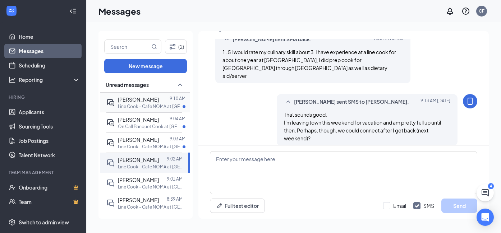
click at [137, 105] on p "Line Cook - Cafe NOMA at [GEOGRAPHIC_DATA]" at bounding box center [150, 107] width 65 height 6
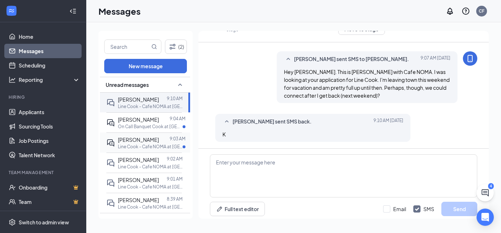
scroll to position [29, 0]
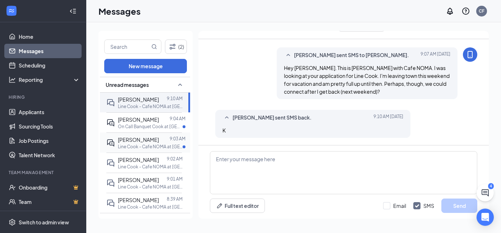
click at [139, 142] on span "[PERSON_NAME]" at bounding box center [138, 140] width 41 height 6
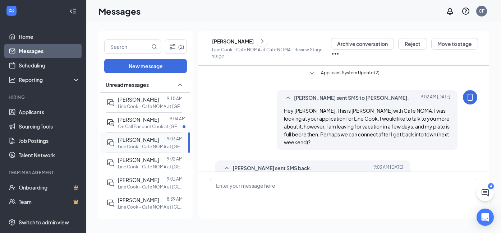
scroll to position [29, 0]
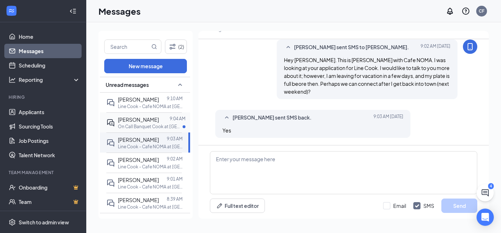
click at [139, 124] on p "On Call Banquet Cook at [GEOGRAPHIC_DATA]" at bounding box center [150, 127] width 65 height 6
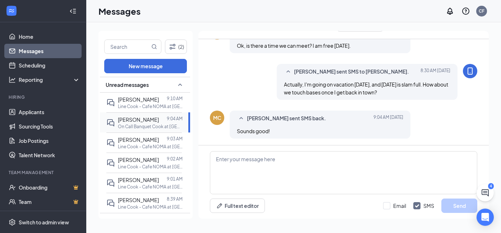
scroll to position [337, 0]
click at [142, 105] on p "Line Cook - Cafe NOMA at [GEOGRAPHIC_DATA]" at bounding box center [150, 107] width 65 height 6
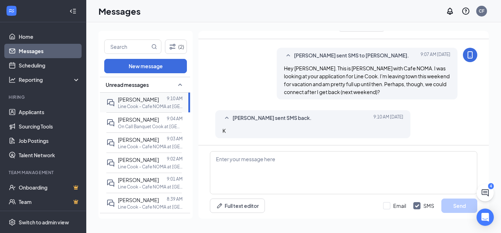
scroll to position [16, 0]
